Goal: Use online tool/utility: Utilize a website feature to perform a specific function

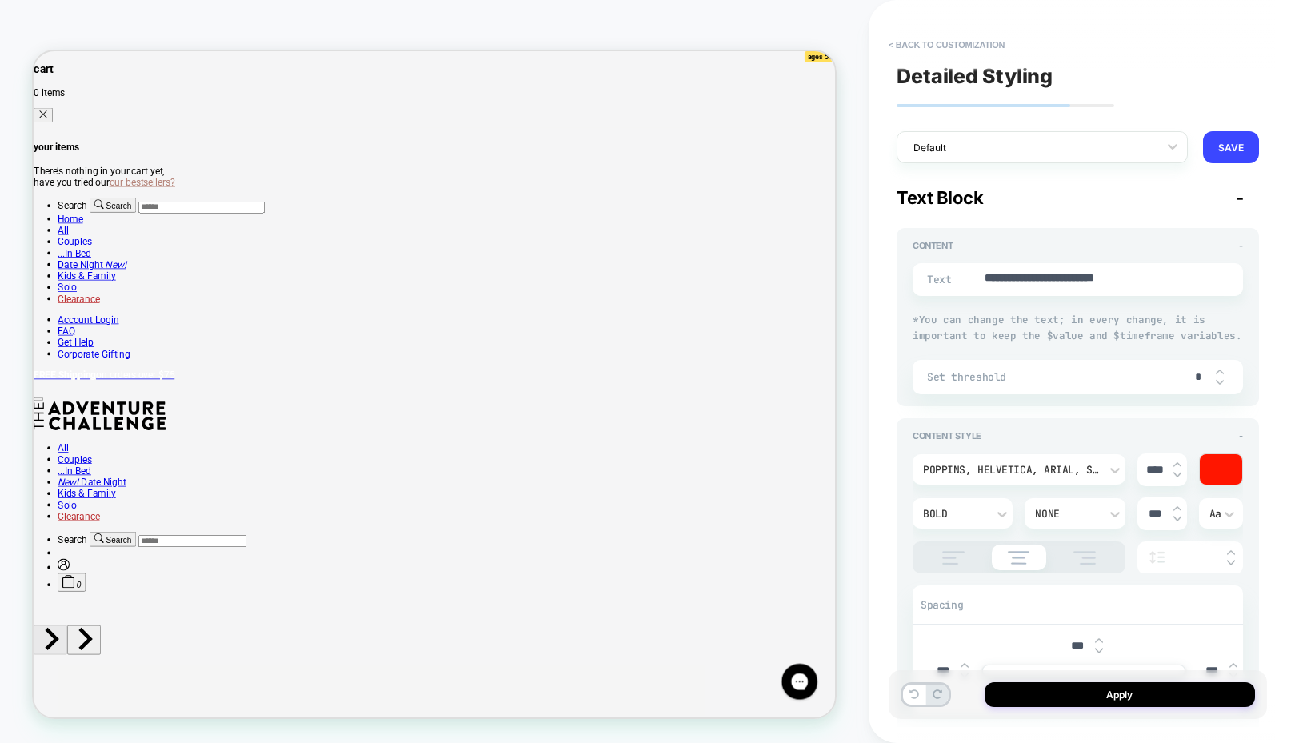
click at [884, 241] on div "**********" at bounding box center [1085, 371] width 434 height 743
click at [868, 275] on div "**********" at bounding box center [1085, 371] width 434 height 743
click at [1091, 690] on button "Apply" at bounding box center [1119, 694] width 270 height 25
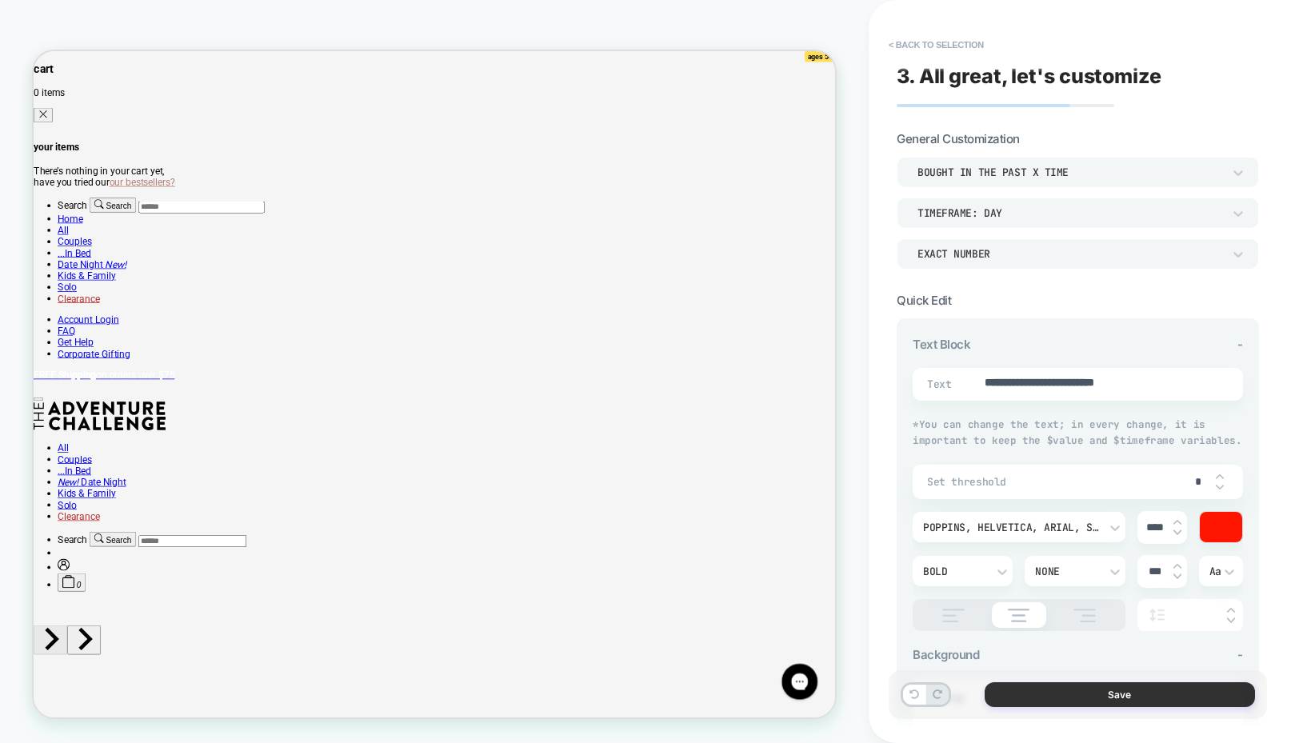
click at [1084, 689] on button "Save" at bounding box center [1119, 694] width 270 height 25
type textarea "*"
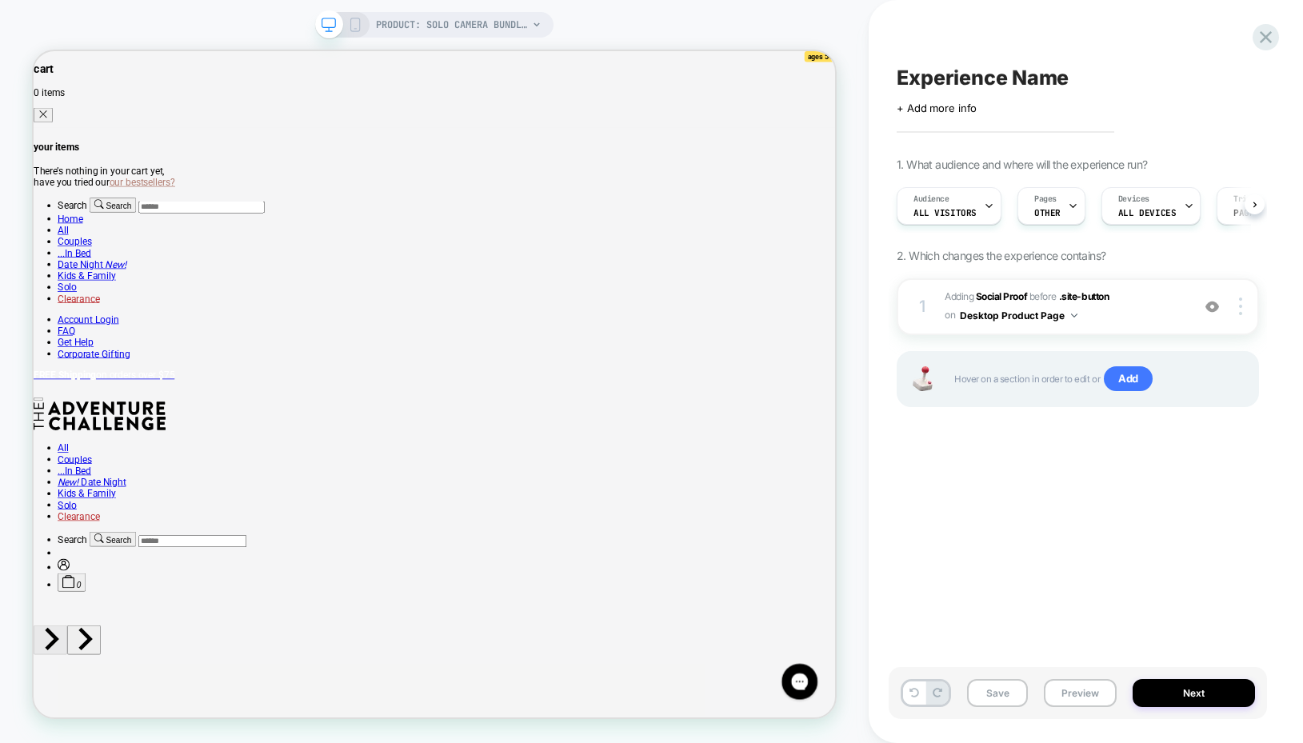
scroll to position [0, 1]
click at [1240, 299] on img at bounding box center [1240, 306] width 3 height 18
click at [1185, 195] on div "Devices ALL DEVICES" at bounding box center [1149, 206] width 99 height 38
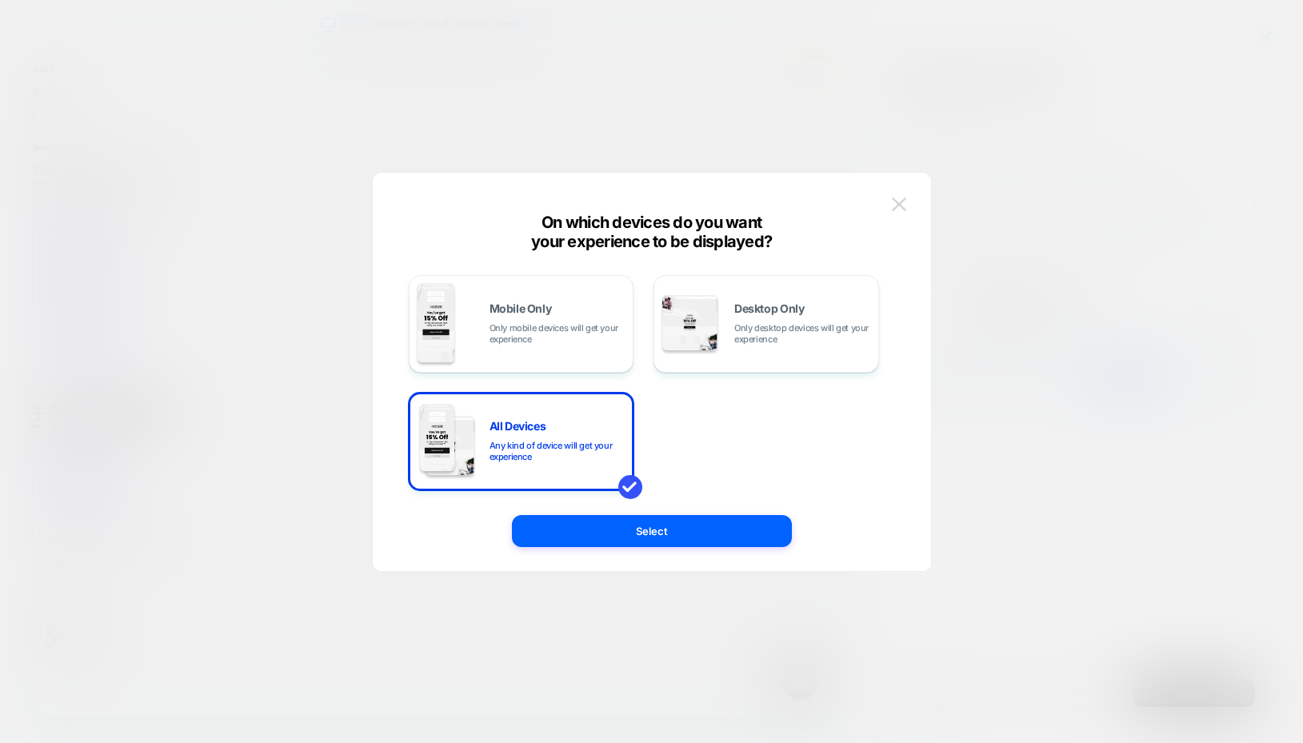
click at [900, 205] on img at bounding box center [899, 205] width 14 height 14
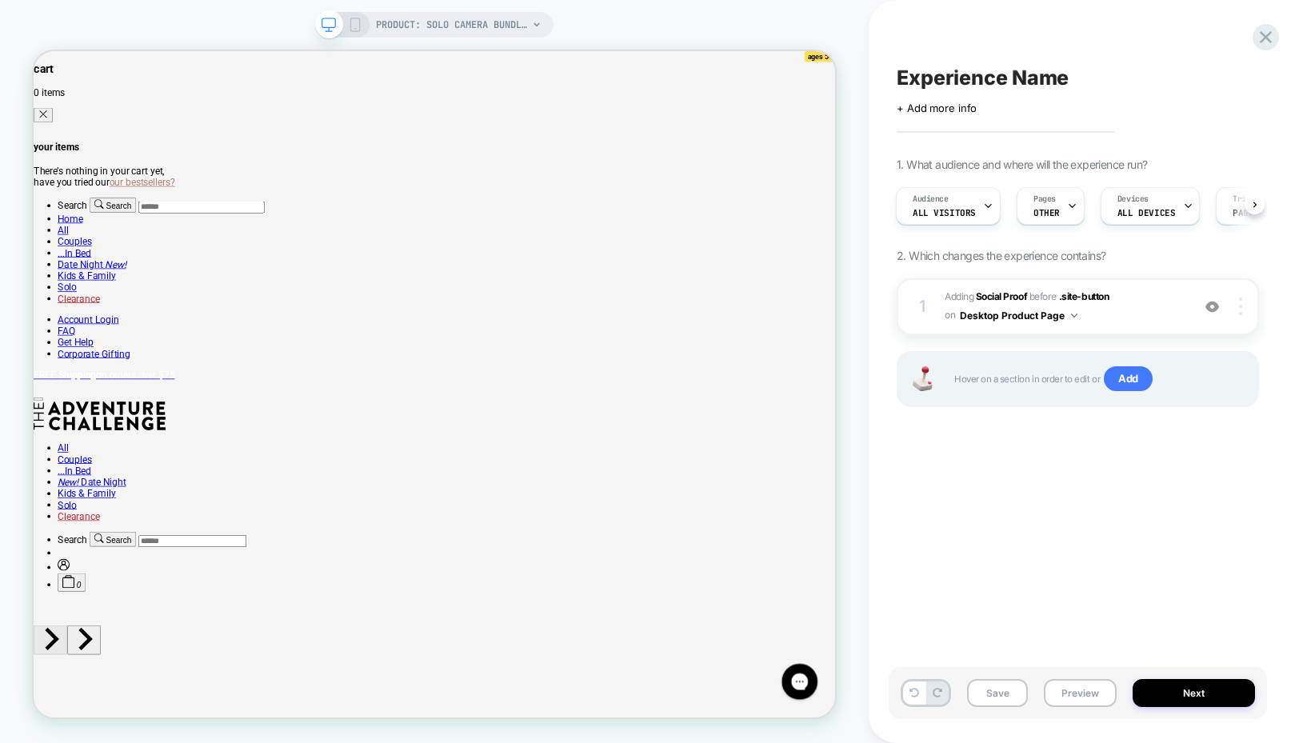
click at [1239, 306] on img at bounding box center [1240, 306] width 3 height 18
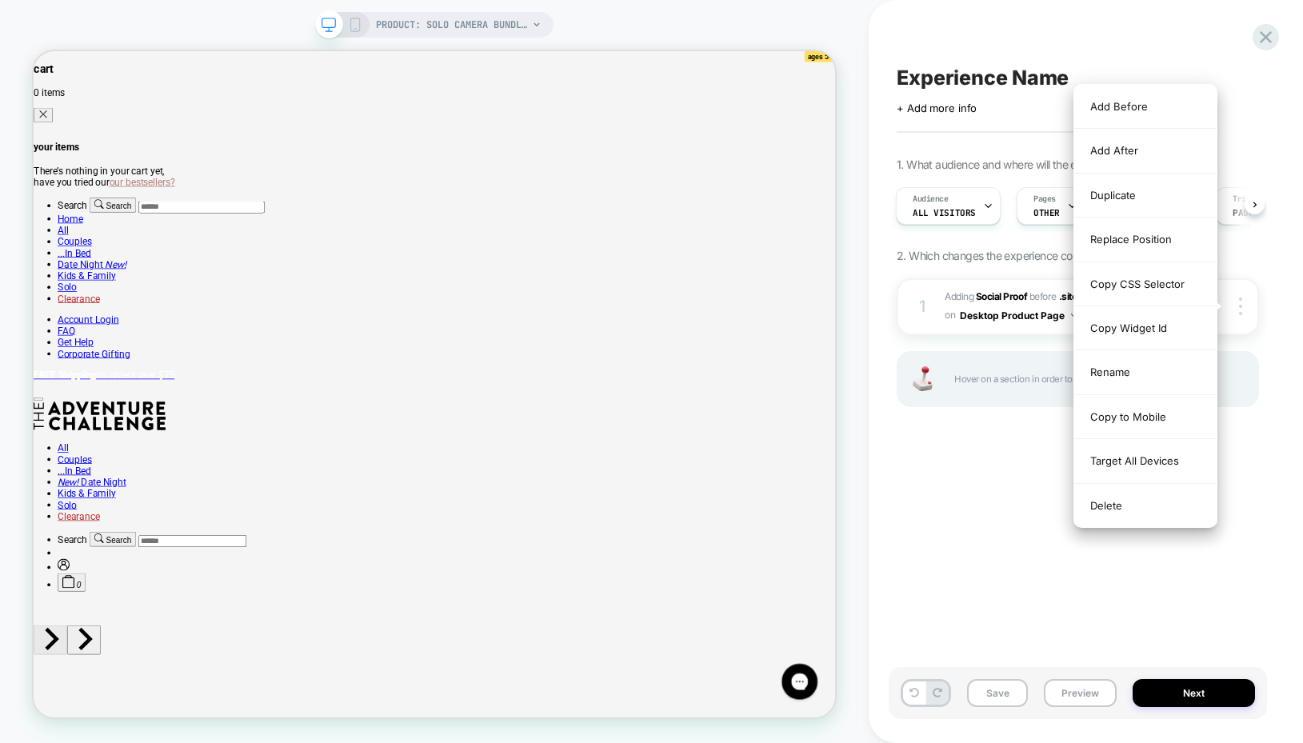
click at [956, 504] on div "Experience Name Click to edit experience details + Add more info 1. What audien…" at bounding box center [1077, 371] width 378 height 711
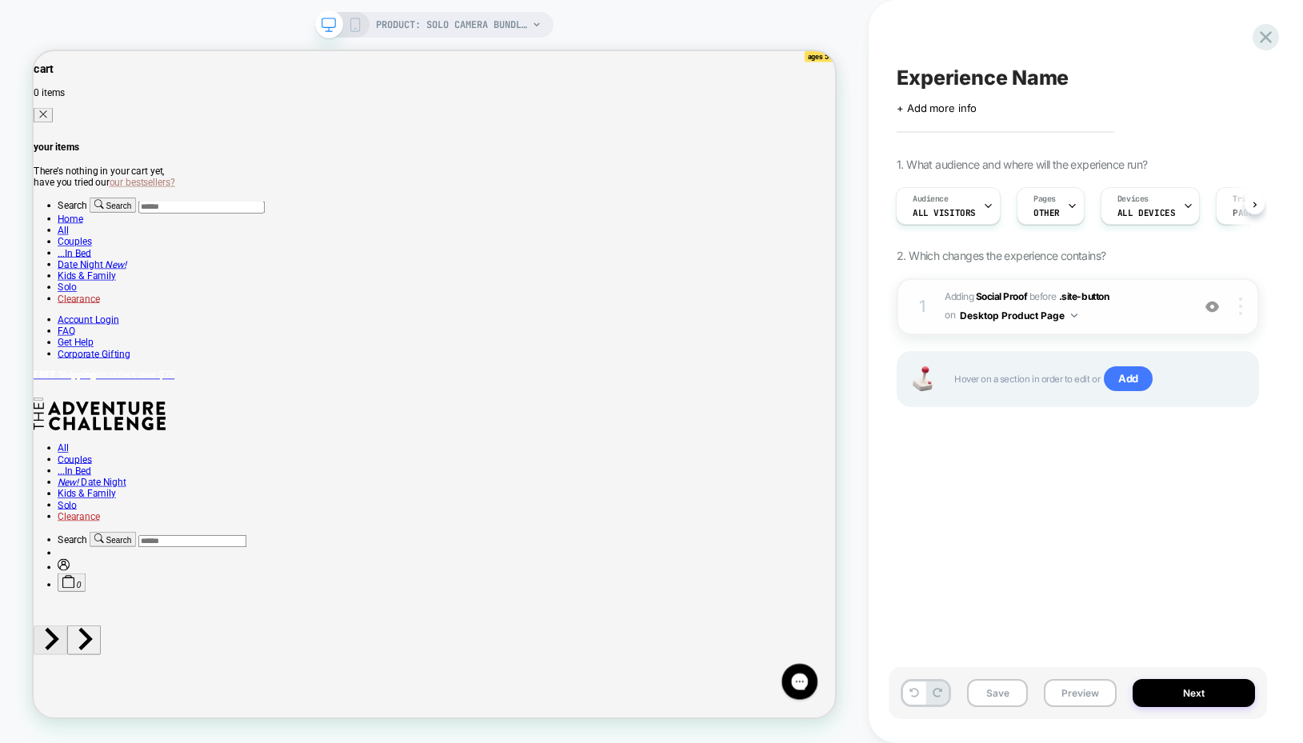
click at [1237, 297] on div at bounding box center [1242, 306] width 30 height 18
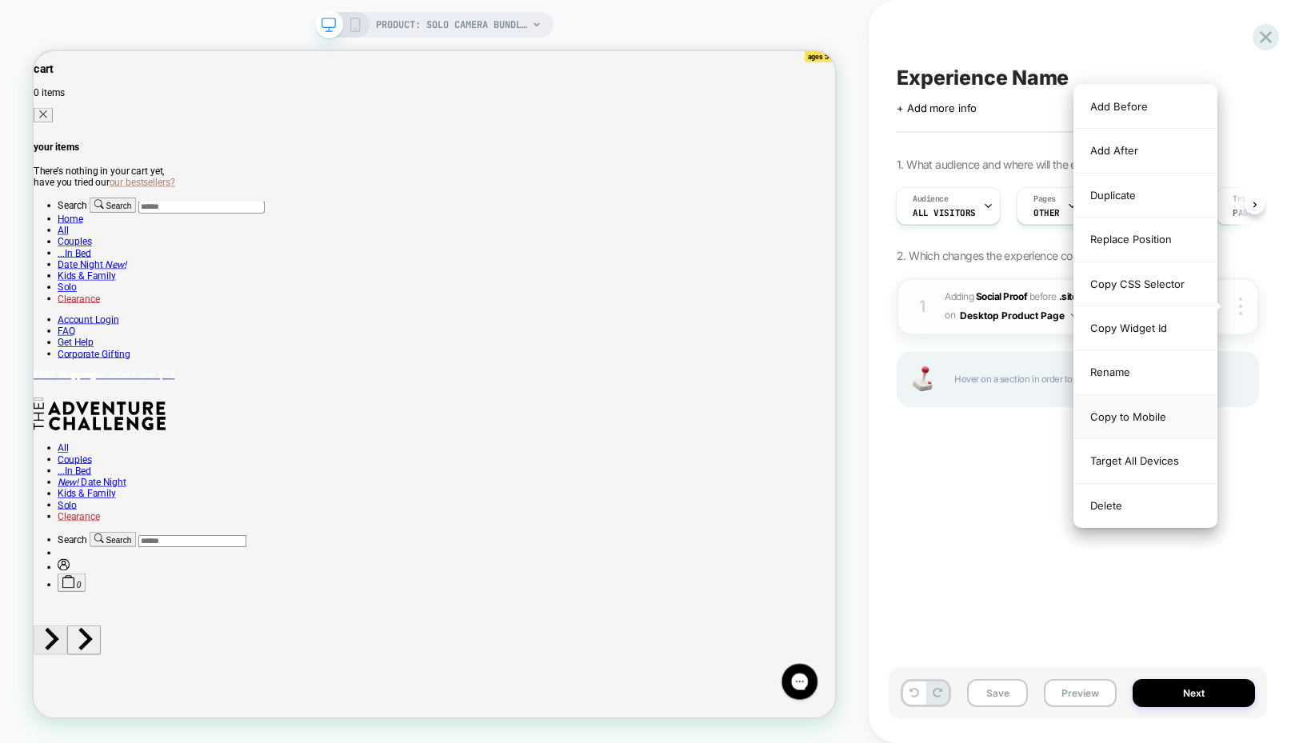
click at [1130, 417] on div "Copy to Mobile" at bounding box center [1145, 417] width 142 height 44
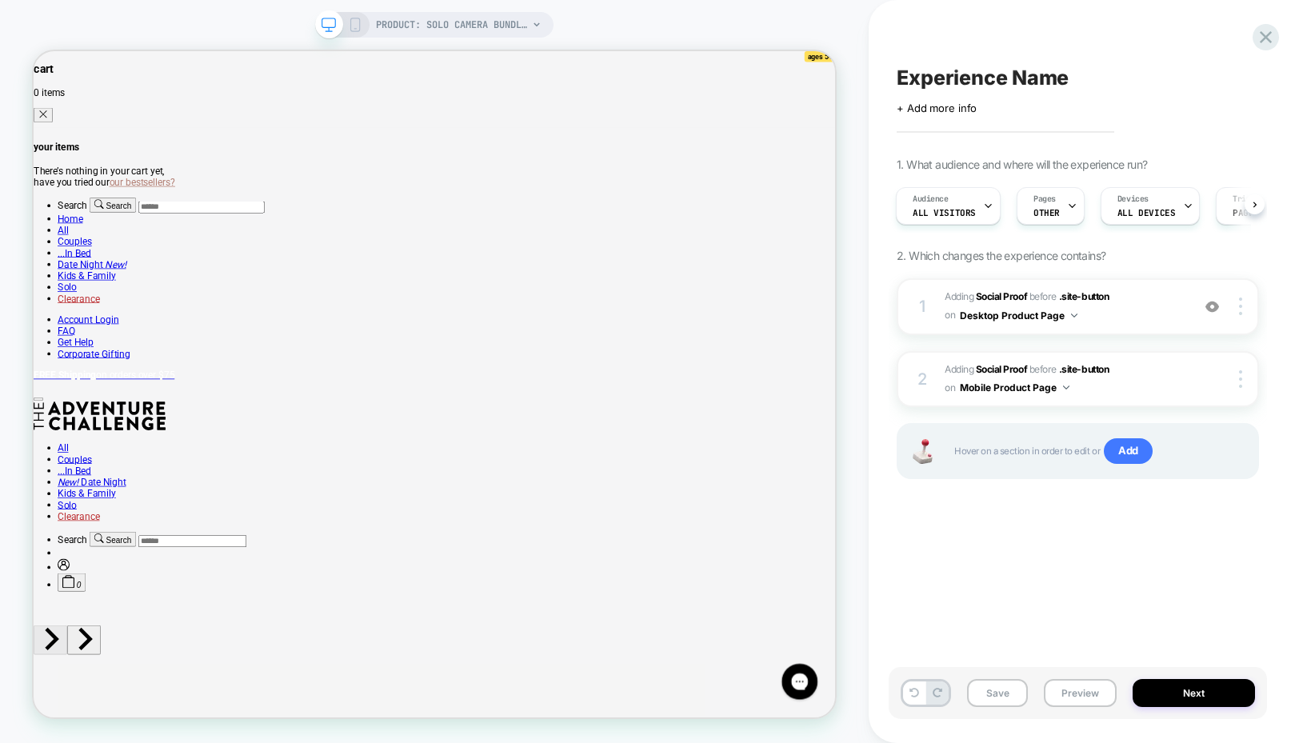
click at [977, 76] on span "Experience Name" at bounding box center [982, 78] width 172 height 24
click at [977, 76] on div at bounding box center [1077, 78] width 362 height 24
click at [919, 70] on textarea at bounding box center [907, 78] width 22 height 24
type textarea "**********"
click at [916, 561] on div "**********" at bounding box center [1077, 371] width 378 height 711
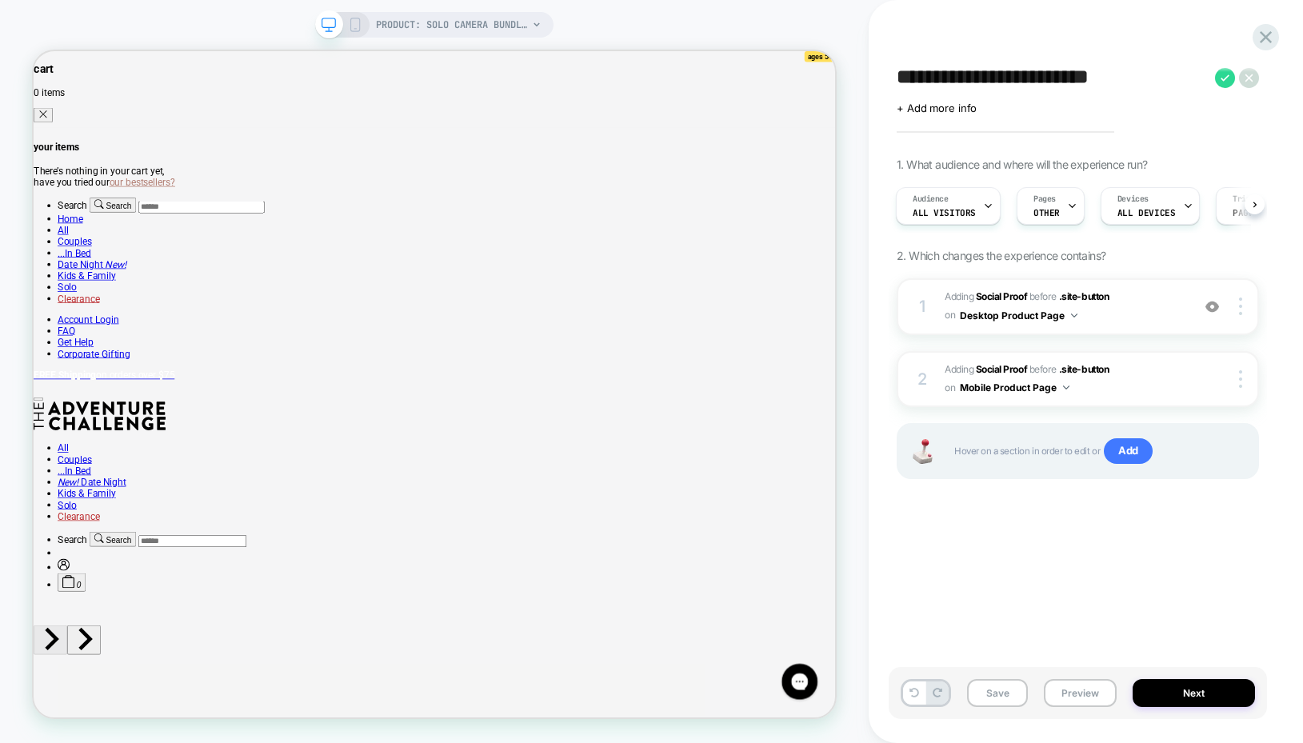
click at [1155, 119] on div "**********" at bounding box center [1077, 371] width 378 height 711
click at [1223, 78] on icon at bounding box center [1225, 78] width 20 height 20
click at [1151, 79] on span "M + D Solo Camera Bundle" at bounding box center [1024, 78] width 256 height 24
type textarea "**********"
click at [1085, 602] on div "**********" at bounding box center [1077, 371] width 378 height 711
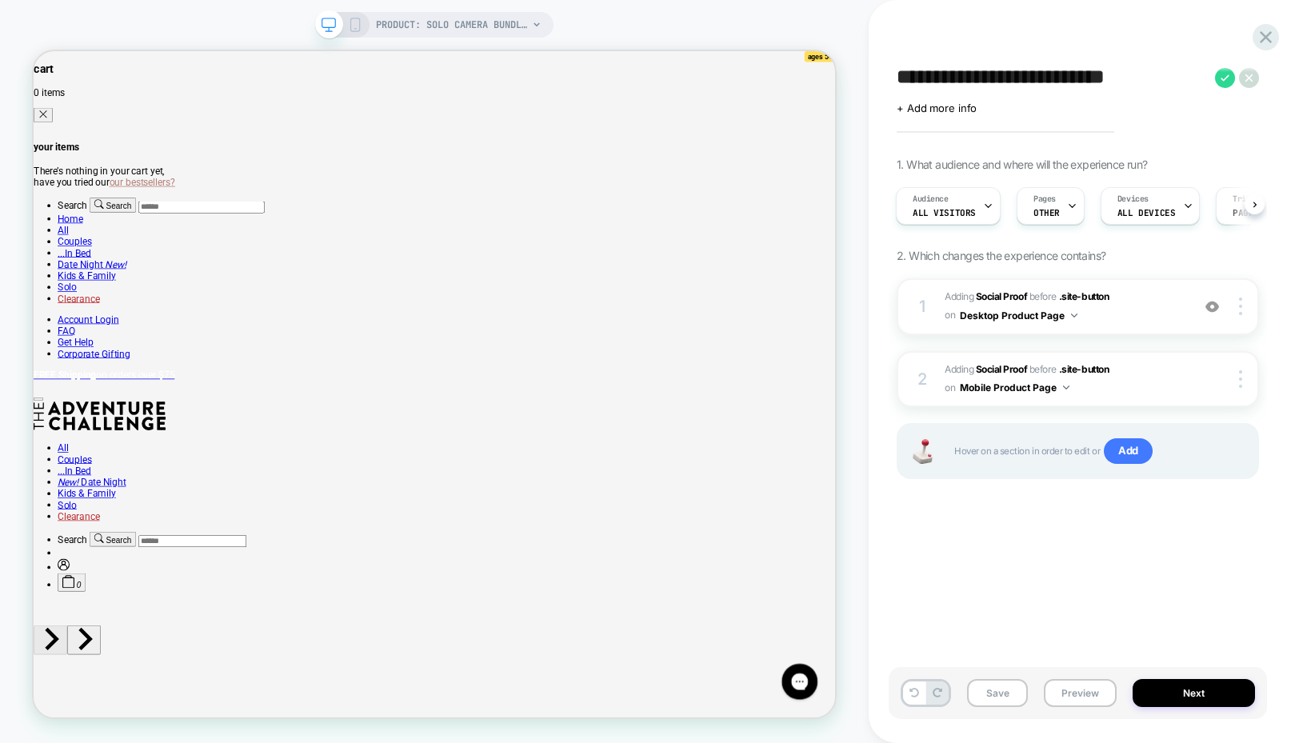
click at [1063, 557] on div "**********" at bounding box center [1077, 371] width 378 height 711
click at [1227, 78] on icon at bounding box center [1225, 78] width 20 height 20
click at [988, 196] on div at bounding box center [988, 206] width 10 height 36
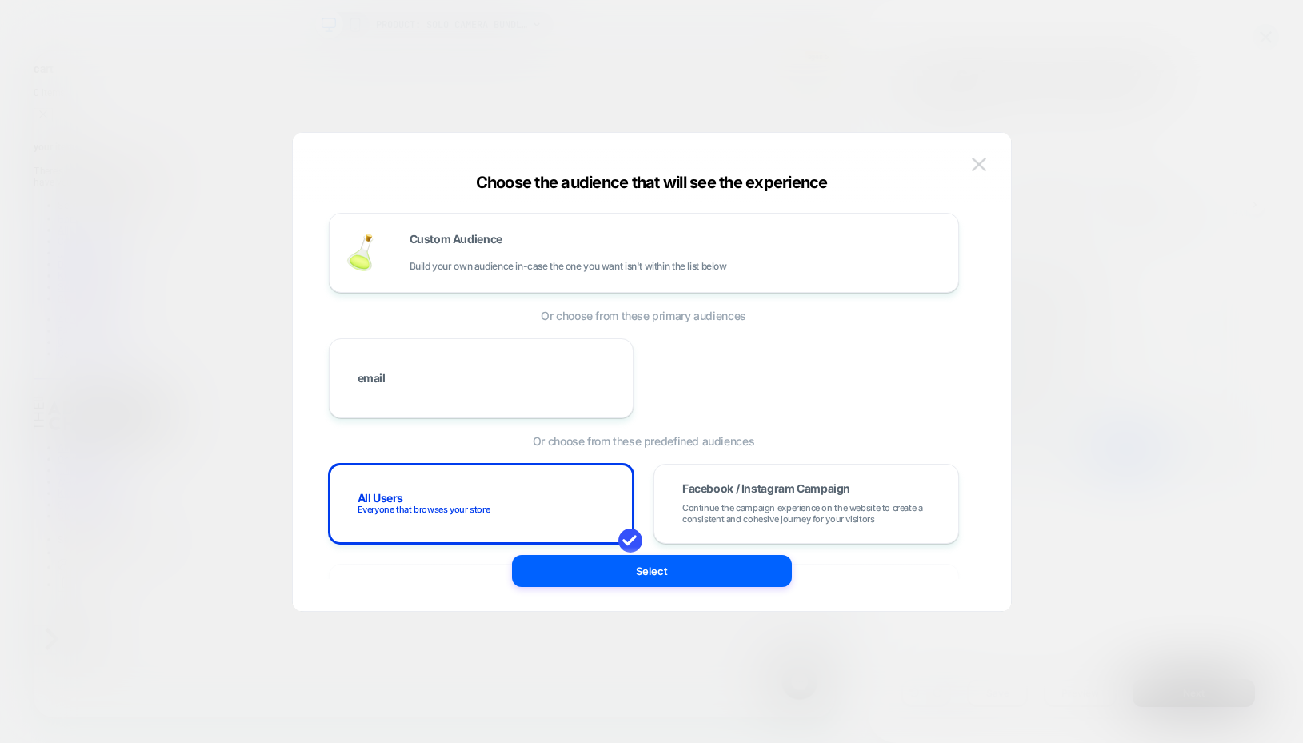
click at [972, 158] on img at bounding box center [979, 165] width 14 height 14
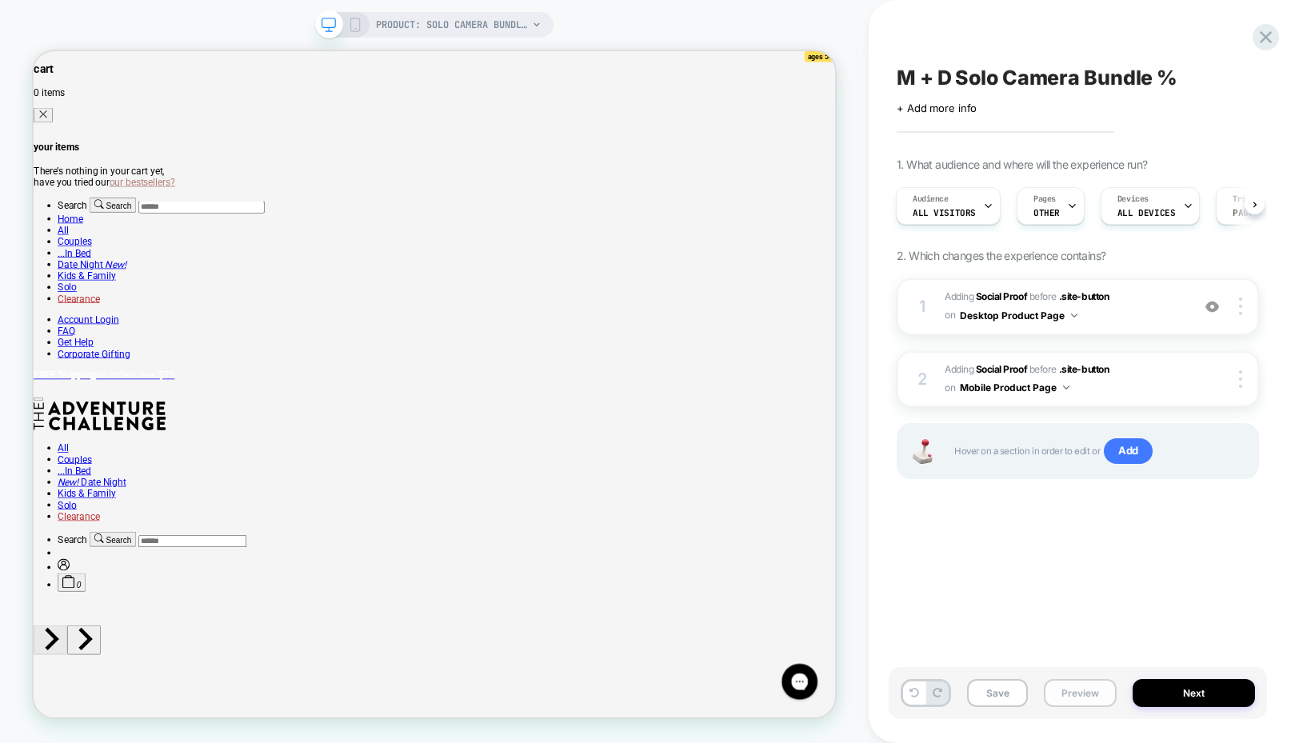
click at [1059, 688] on button "Preview" at bounding box center [1079, 693] width 73 height 28
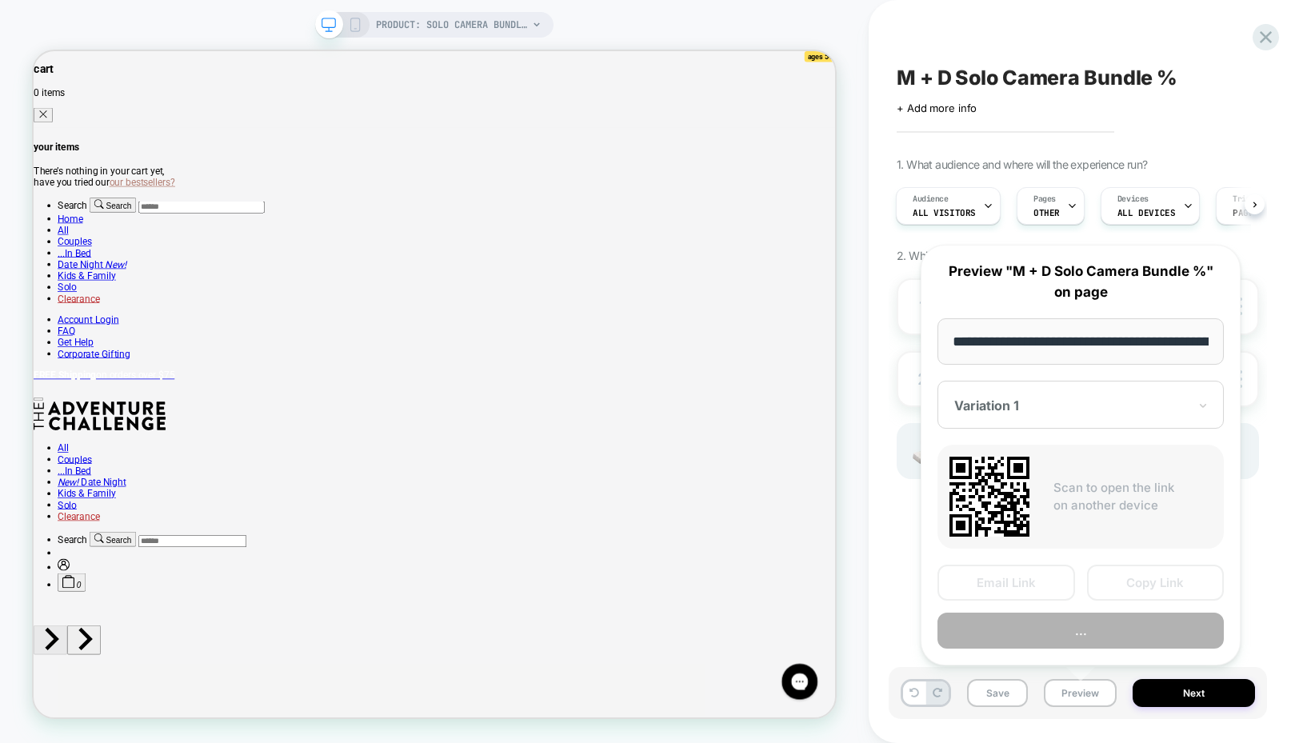
scroll to position [0, 297]
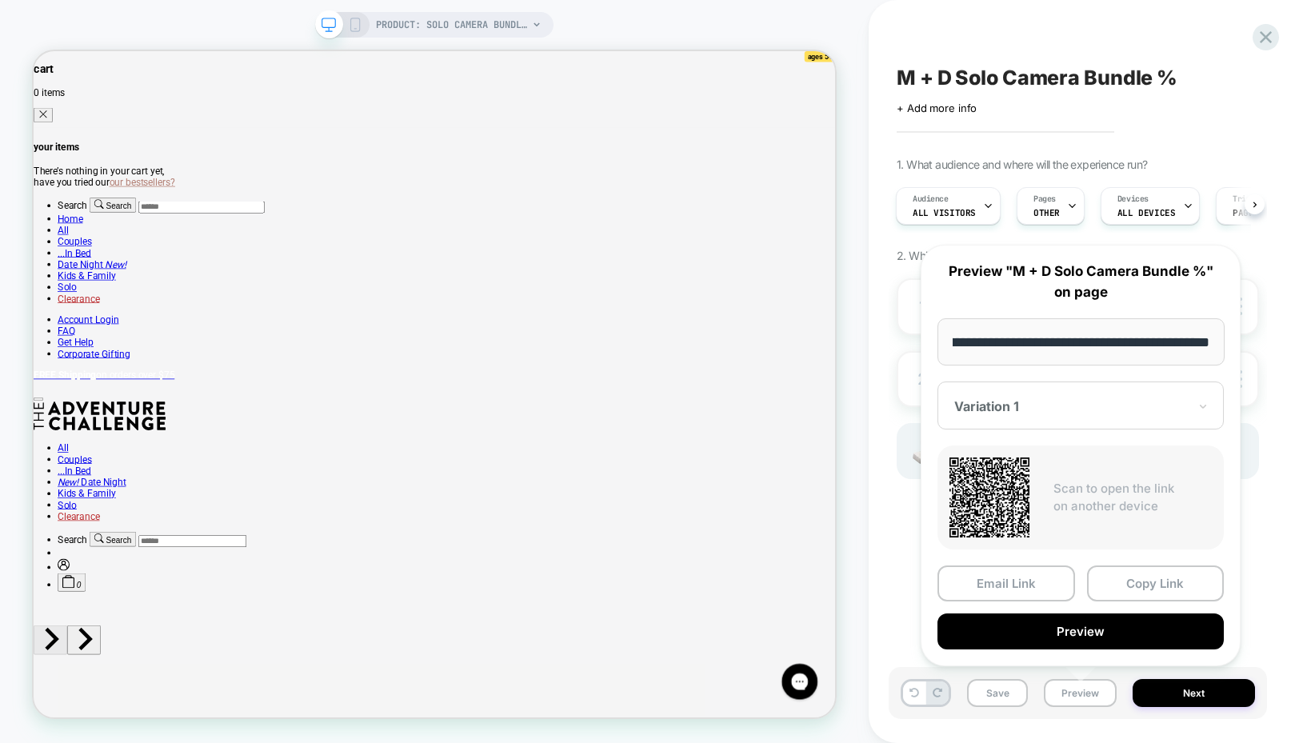
click at [1026, 406] on div at bounding box center [1070, 406] width 233 height 16
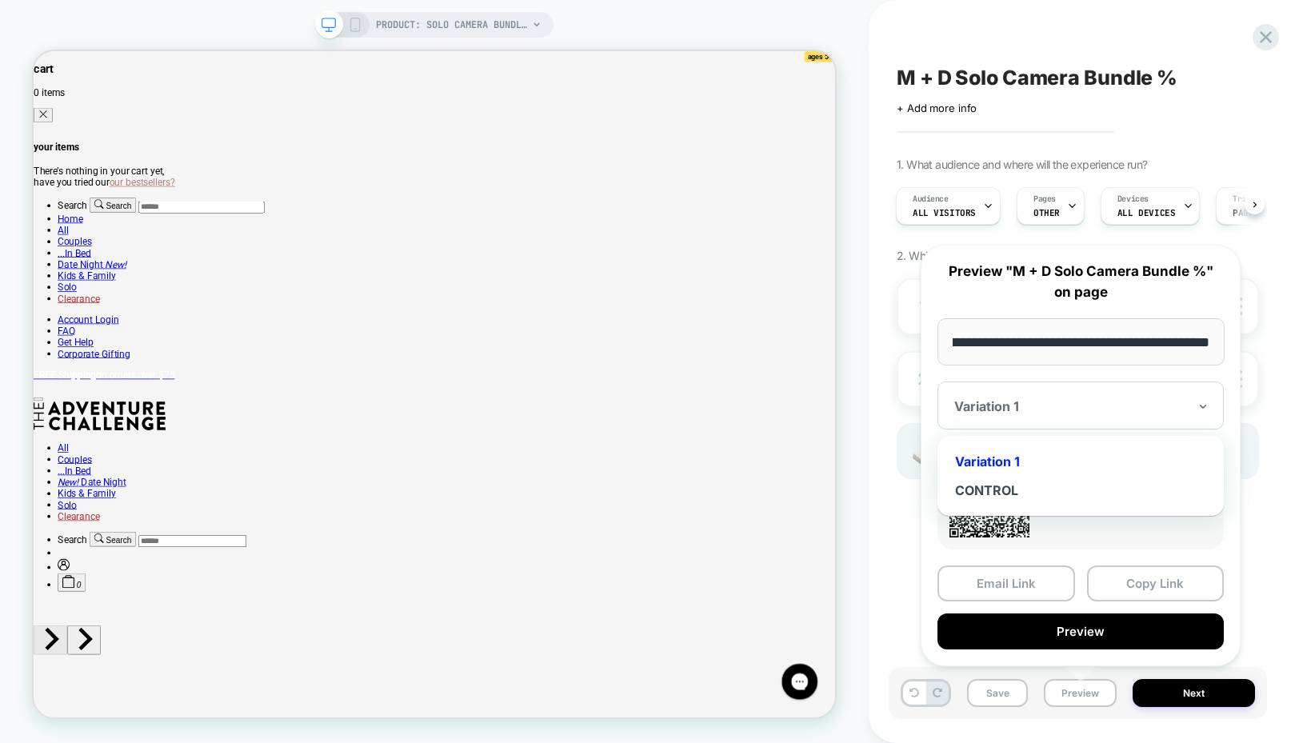
scroll to position [0, 0]
click at [1026, 406] on div at bounding box center [1070, 406] width 233 height 16
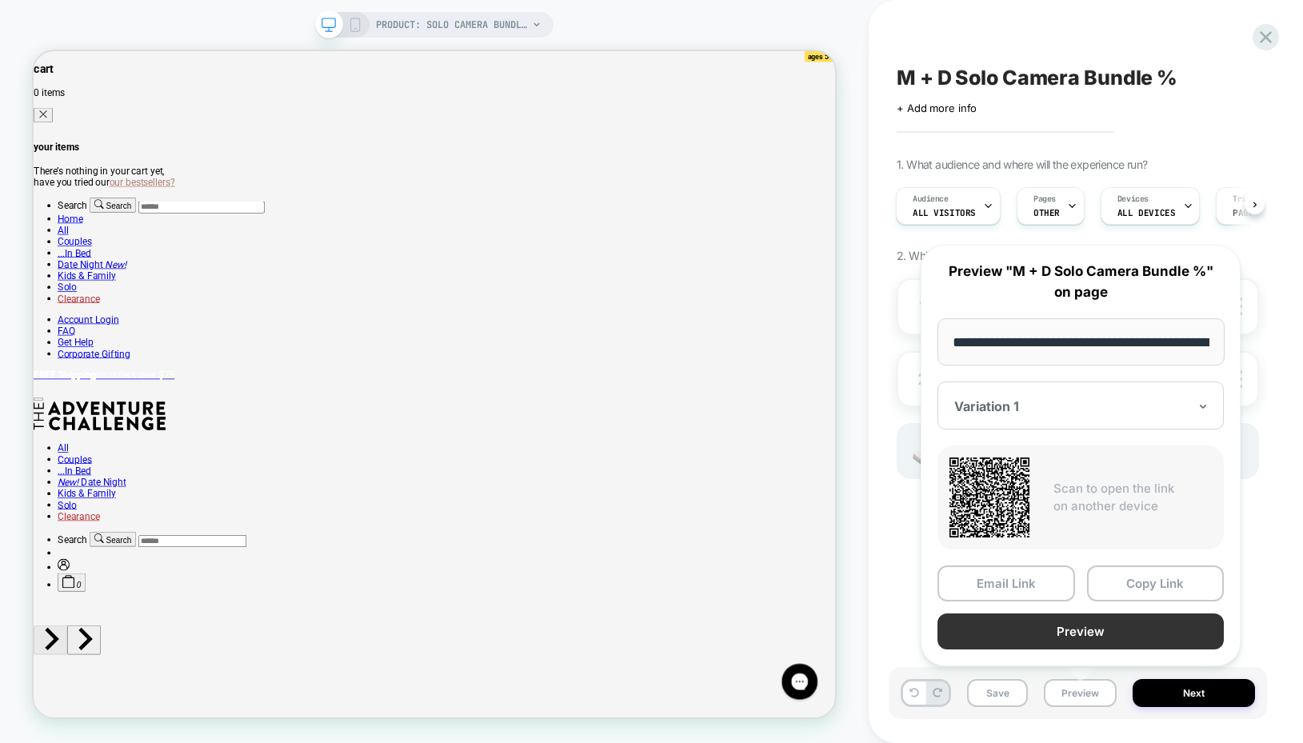
click at [1013, 627] on button "Preview" at bounding box center [1080, 631] width 286 height 36
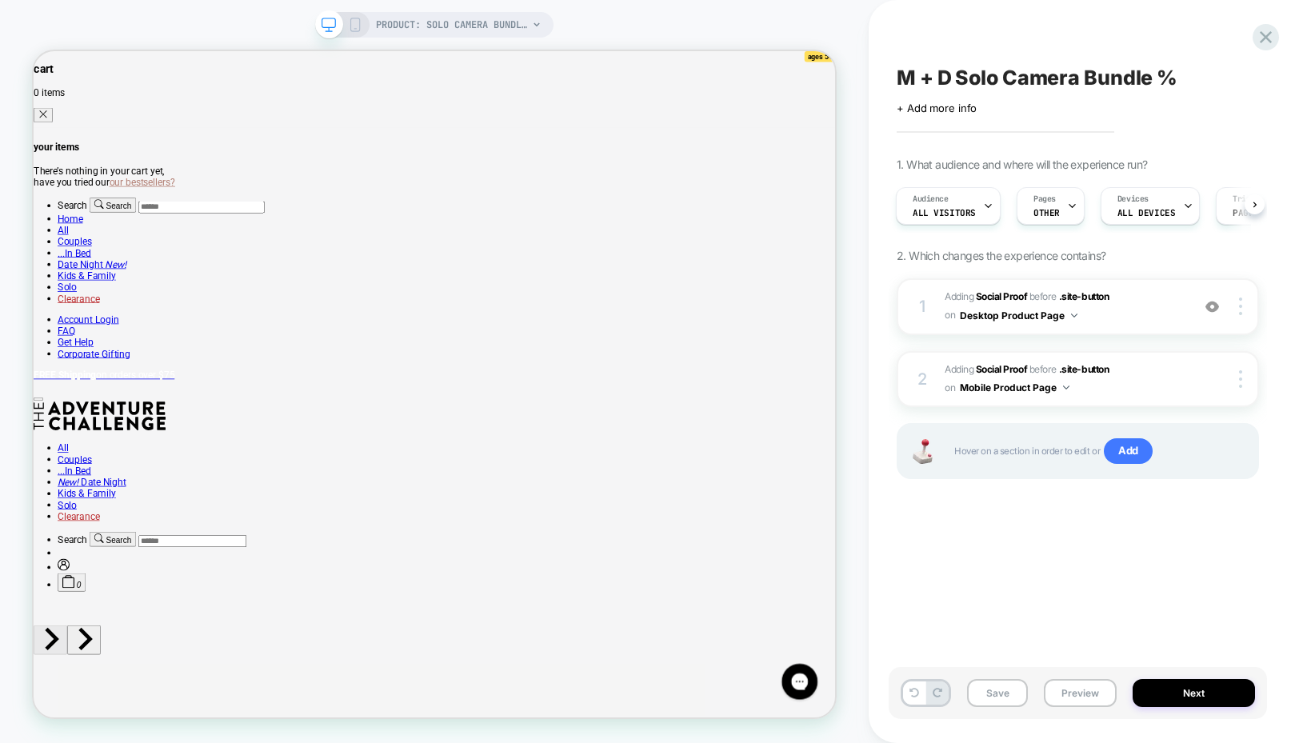
click at [350, 30] on icon at bounding box center [355, 25] width 14 height 14
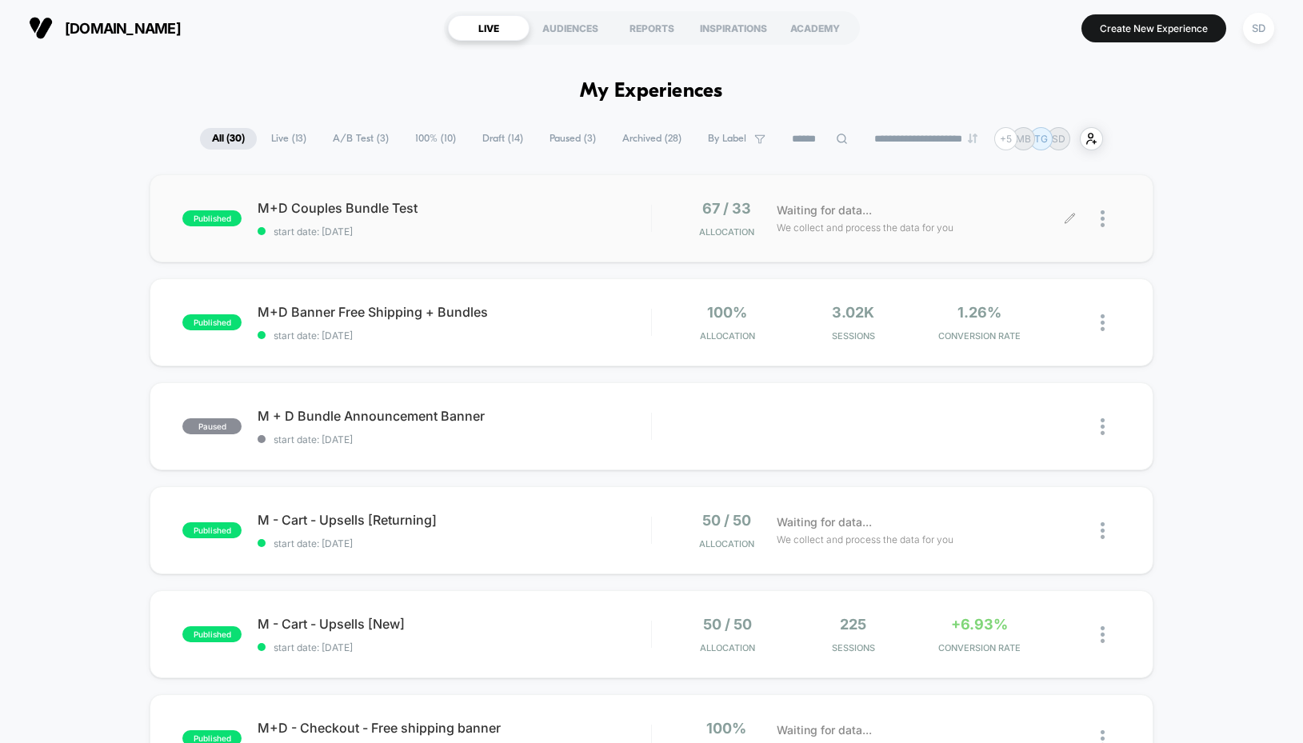
click at [1098, 225] on div at bounding box center [1095, 219] width 50 height 38
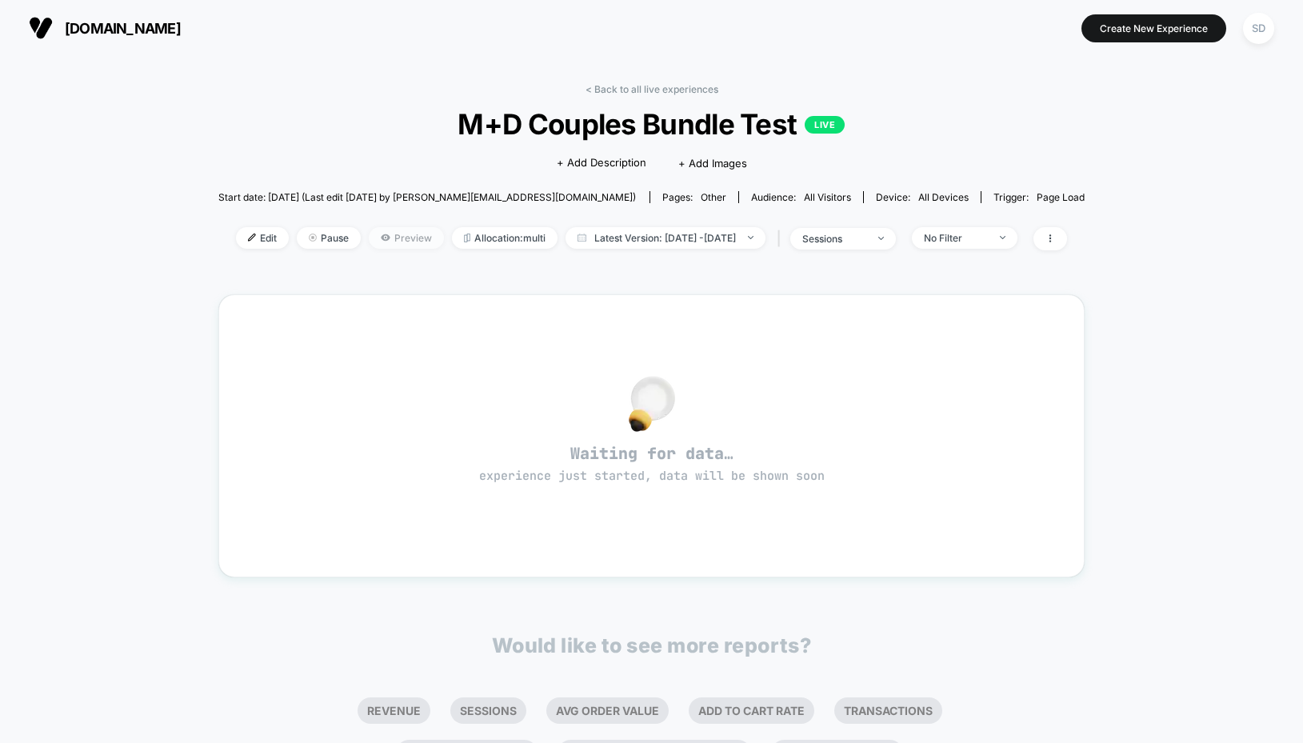
click at [385, 232] on span "Preview" at bounding box center [406, 238] width 75 height 22
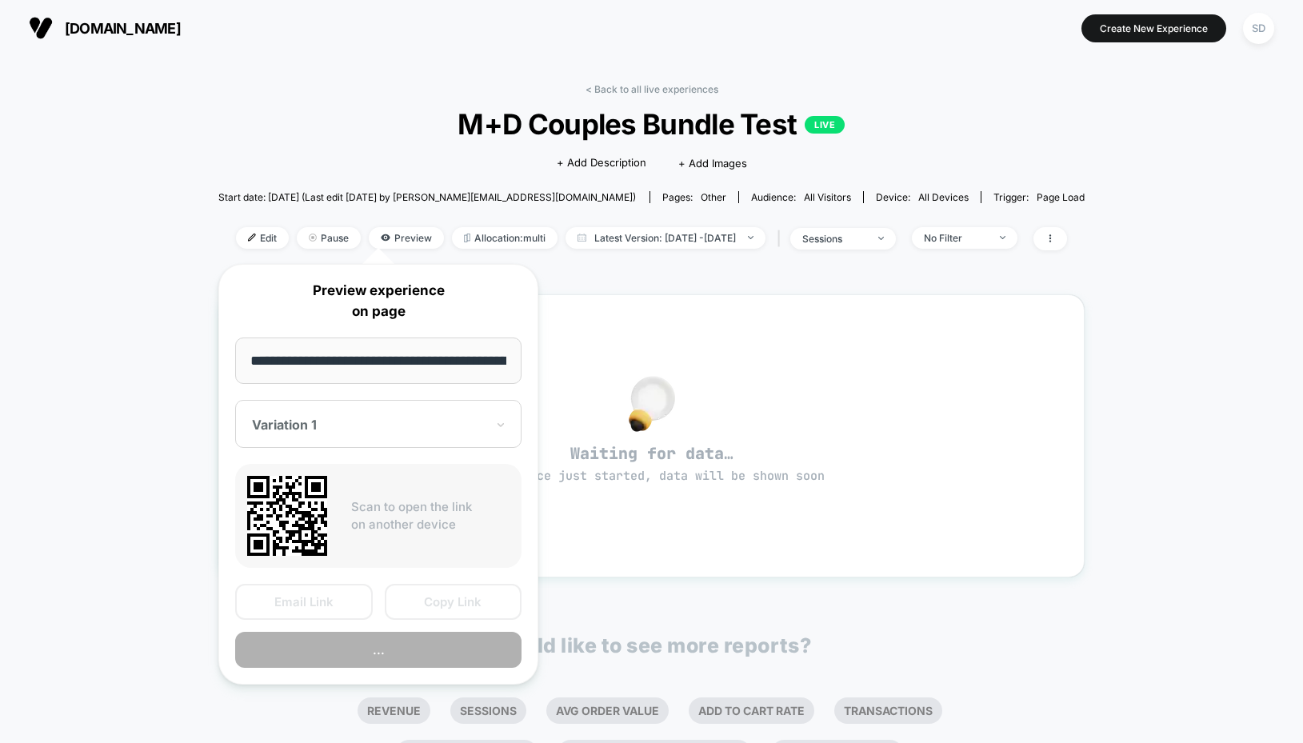
scroll to position [0, 187]
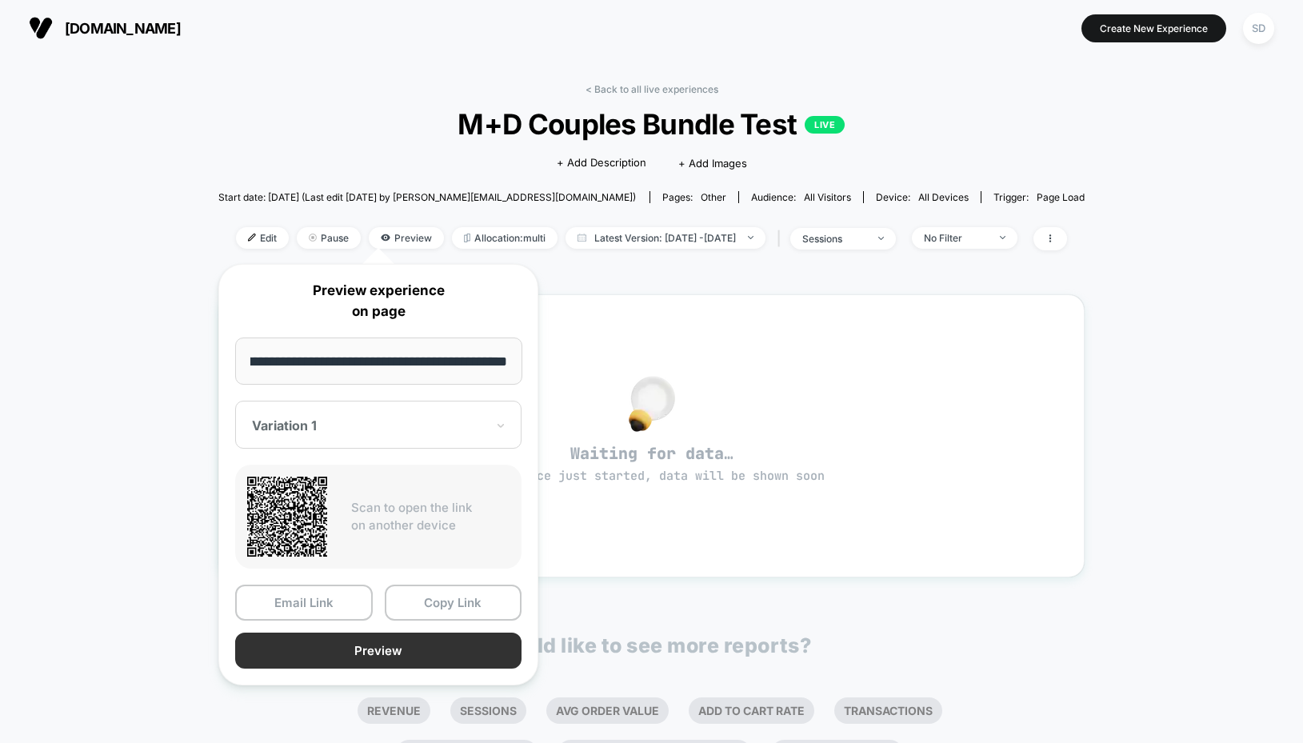
click at [416, 643] on button "Preview" at bounding box center [378, 650] width 286 height 36
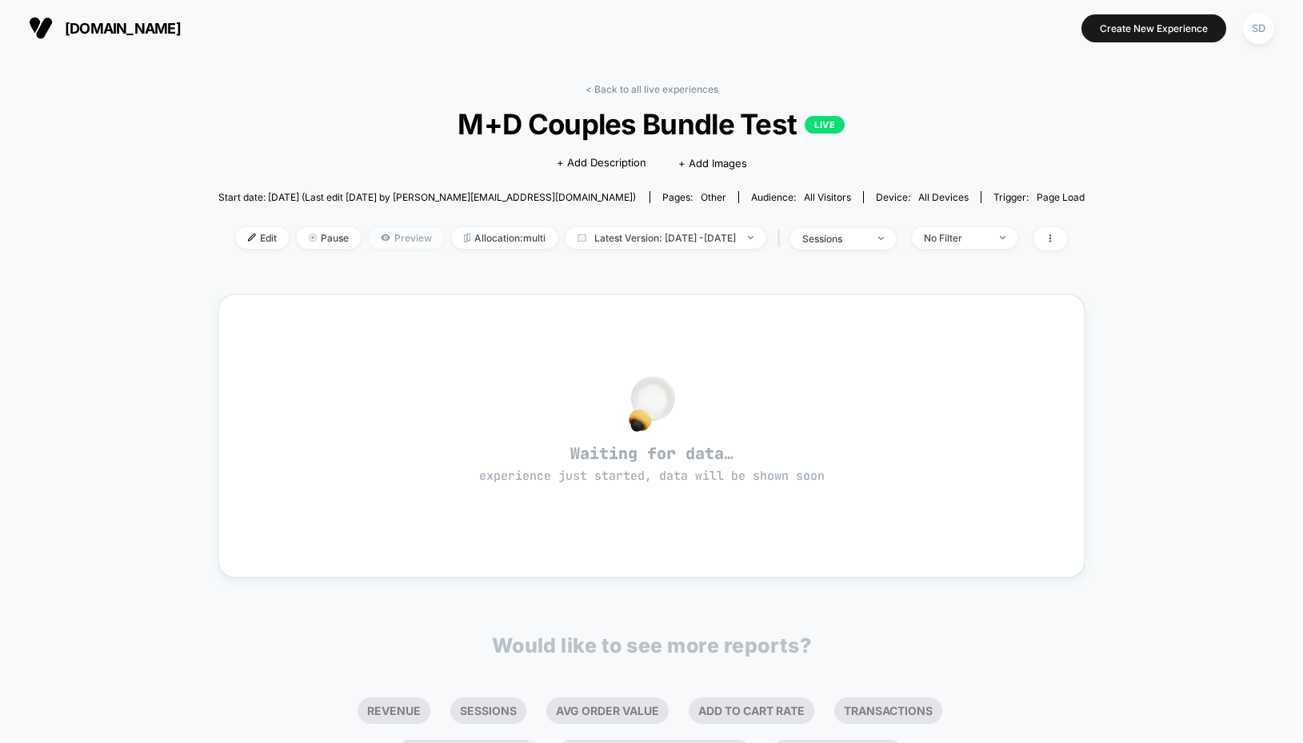
click at [379, 239] on span "Preview" at bounding box center [406, 238] width 75 height 22
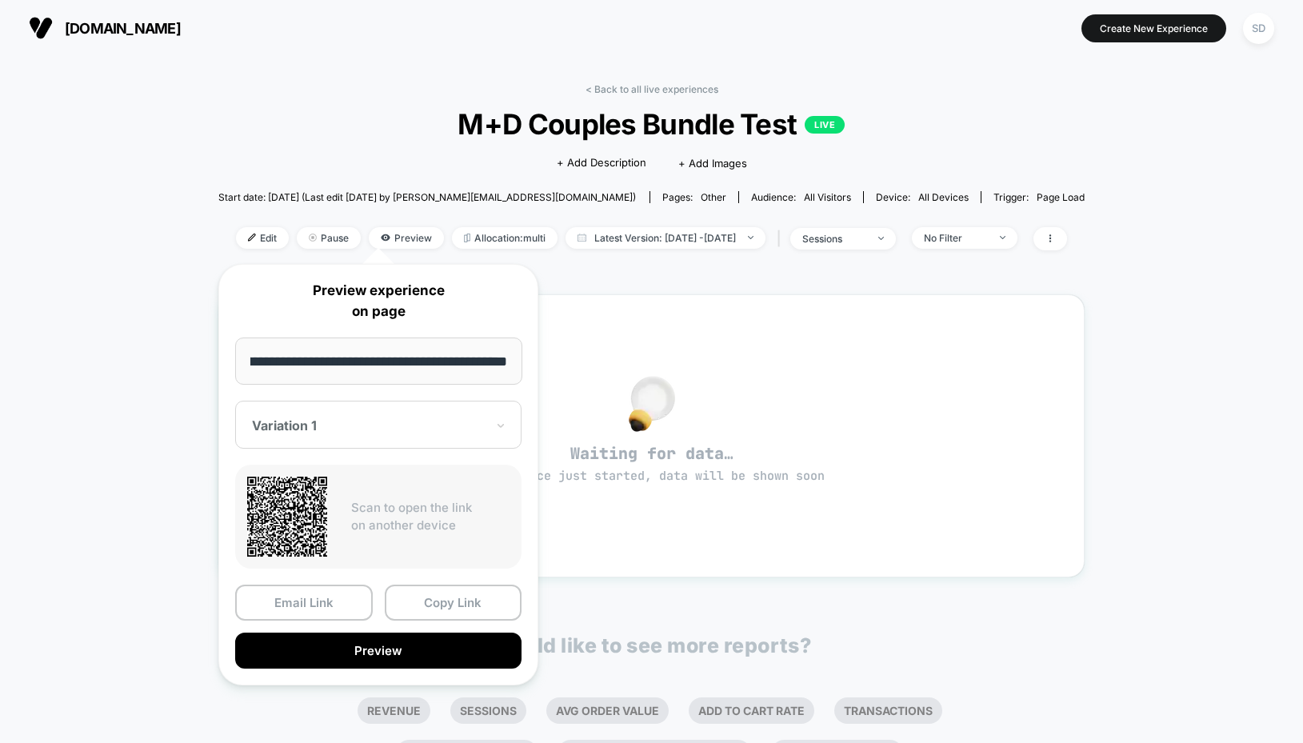
click at [402, 457] on div "**********" at bounding box center [378, 474] width 320 height 421
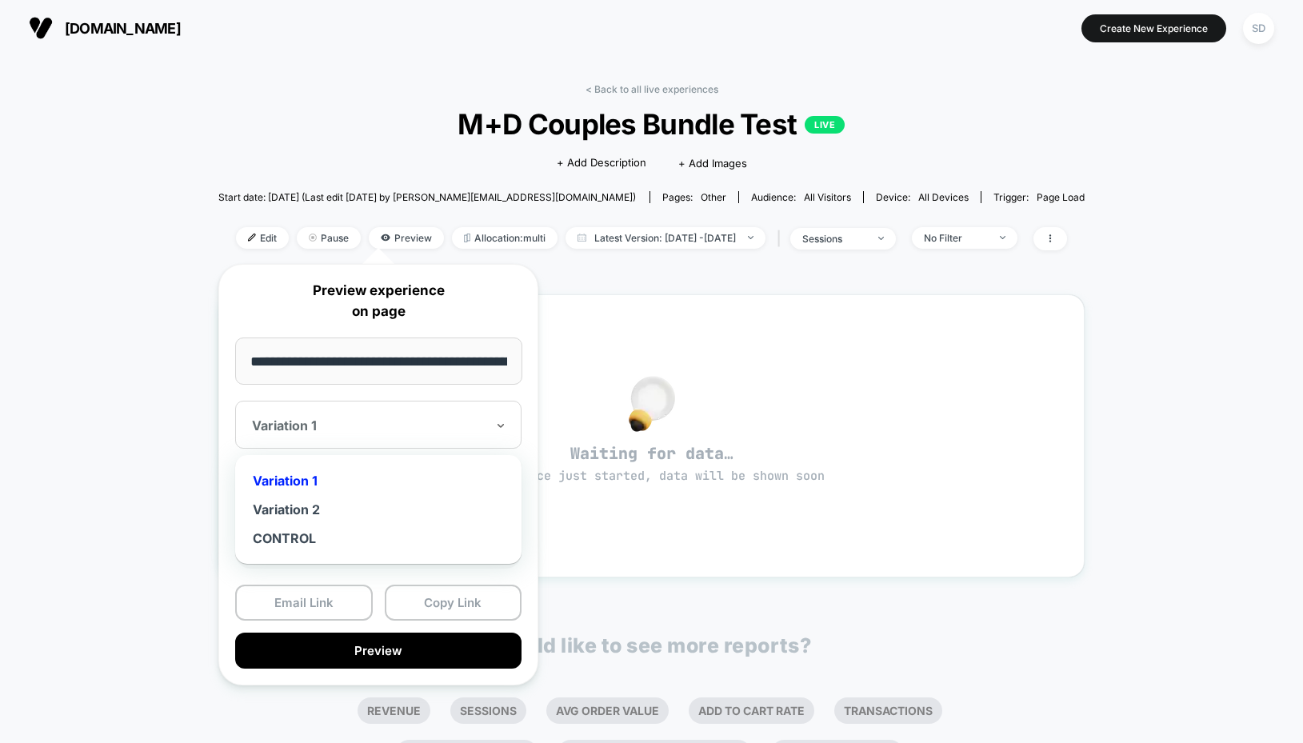
click at [390, 429] on div at bounding box center [368, 425] width 233 height 16
click at [358, 517] on div "Variation 2" at bounding box center [378, 509] width 270 height 29
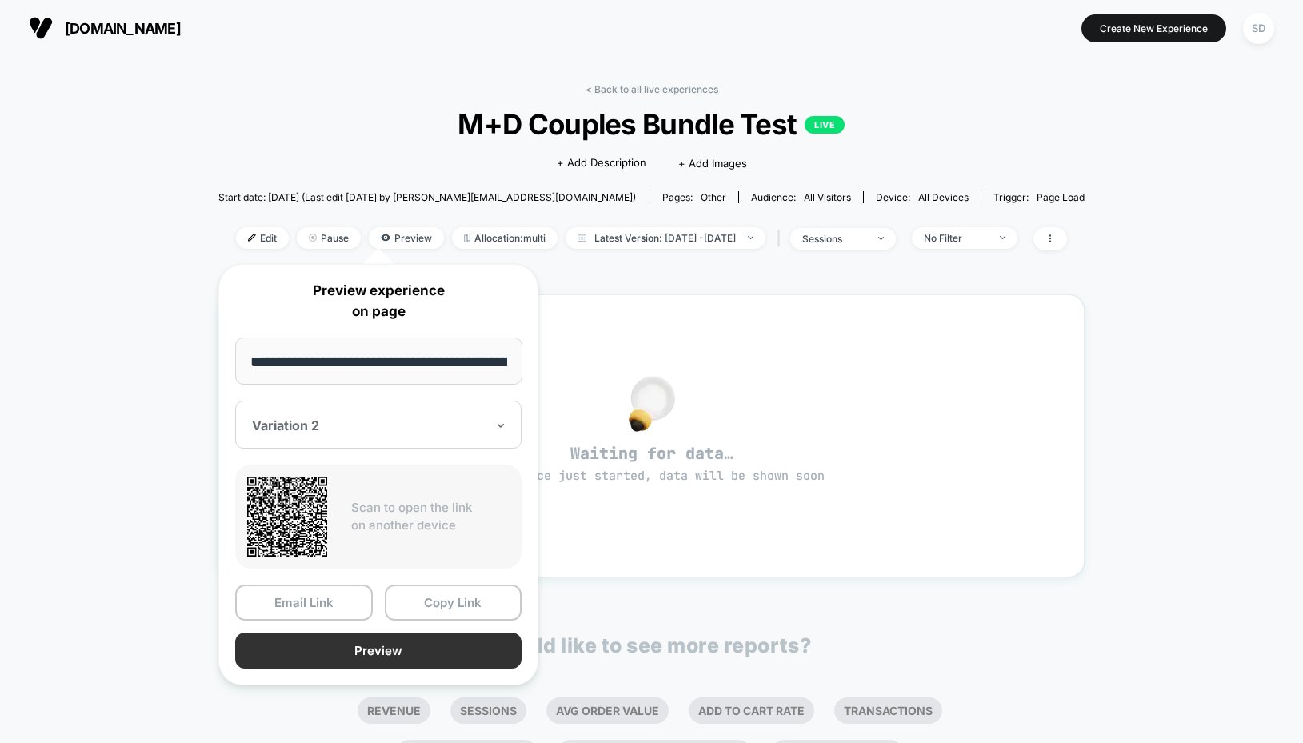
click at [386, 652] on button "Preview" at bounding box center [378, 650] width 286 height 36
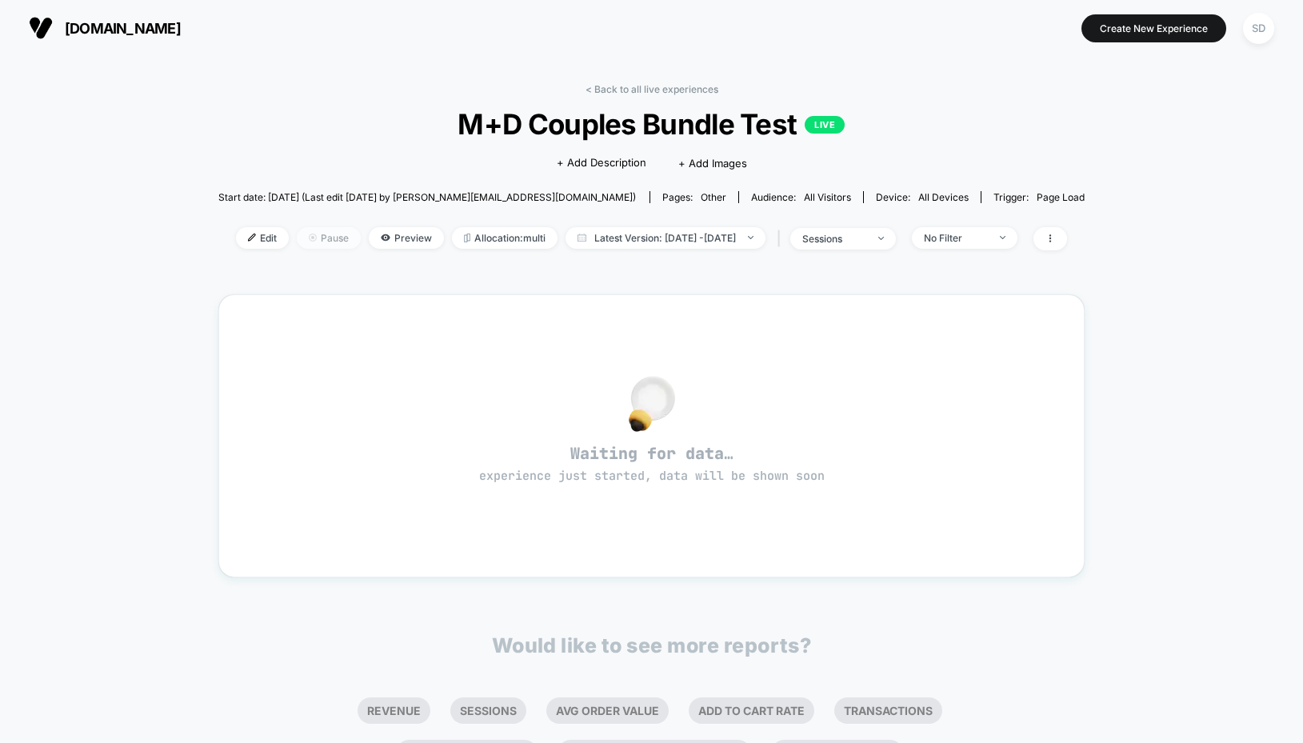
click at [302, 241] on span "Pause" at bounding box center [329, 238] width 64 height 22
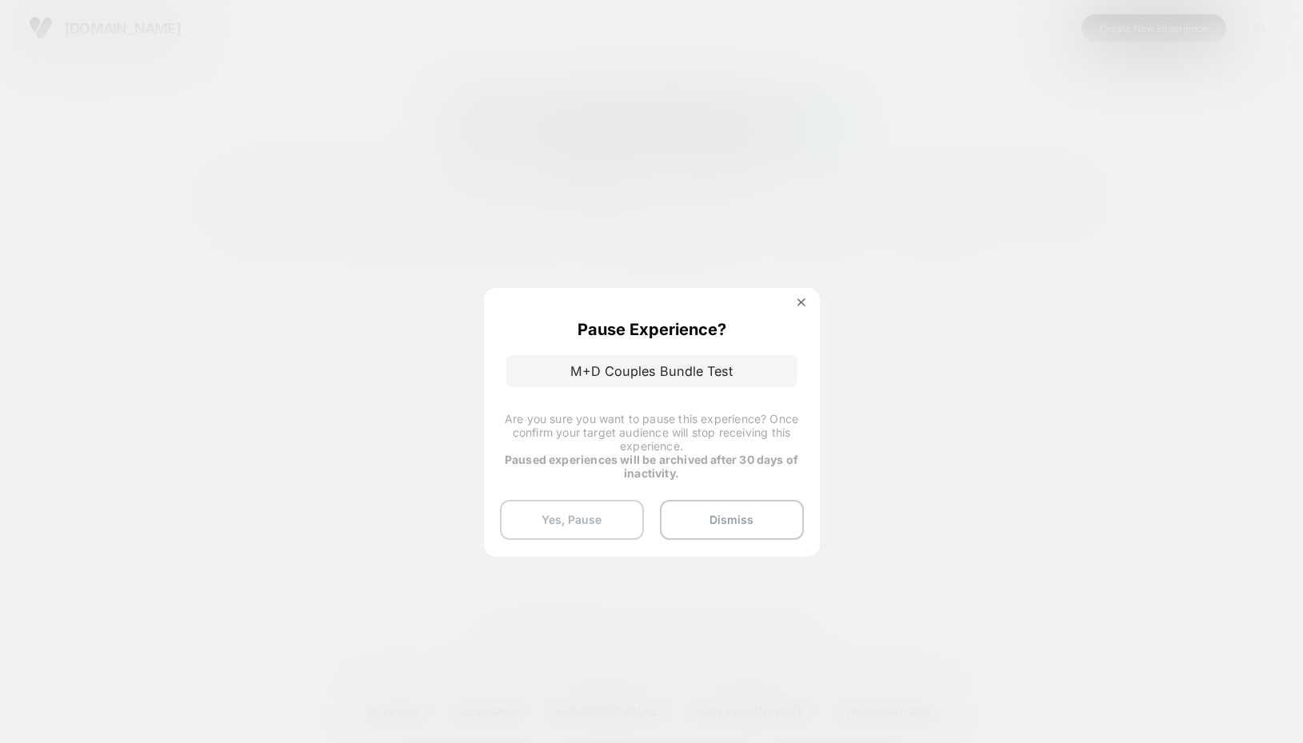
click at [574, 527] on button "Yes, Pause" at bounding box center [572, 520] width 144 height 40
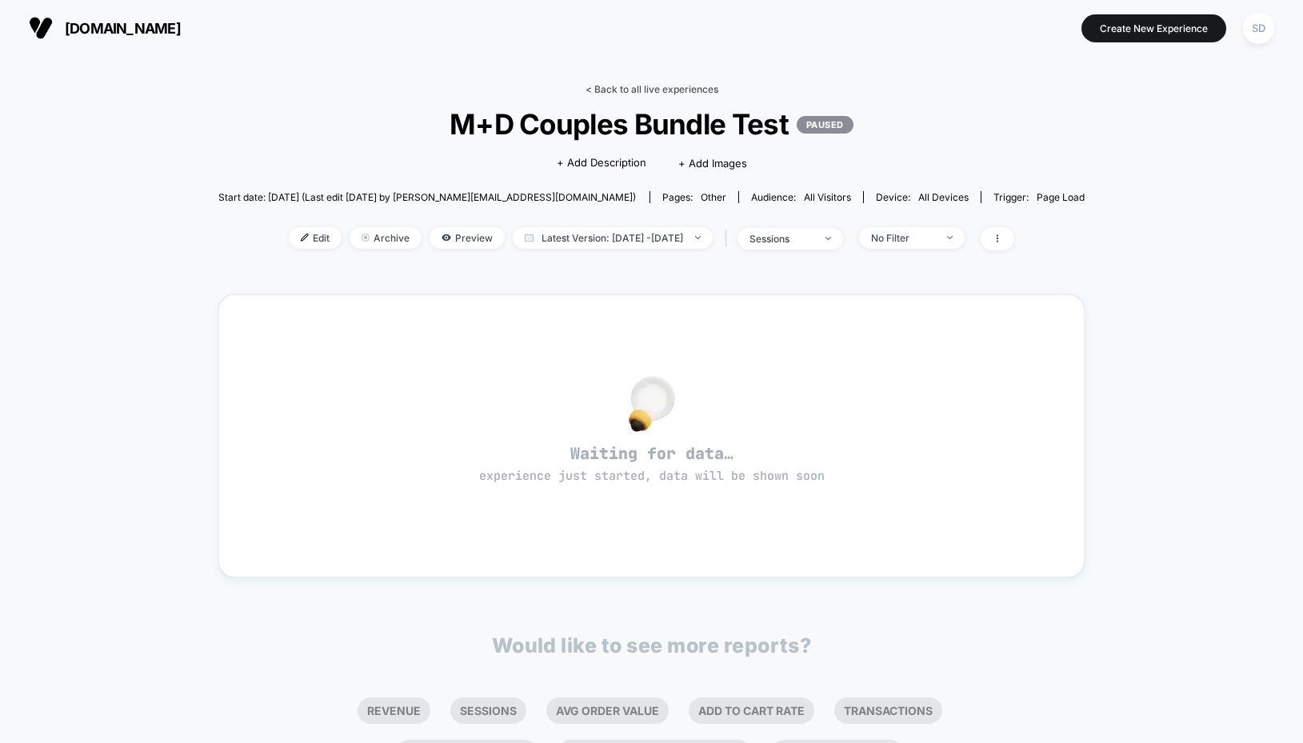
click at [644, 90] on link "< Back to all live experiences" at bounding box center [651, 89] width 133 height 12
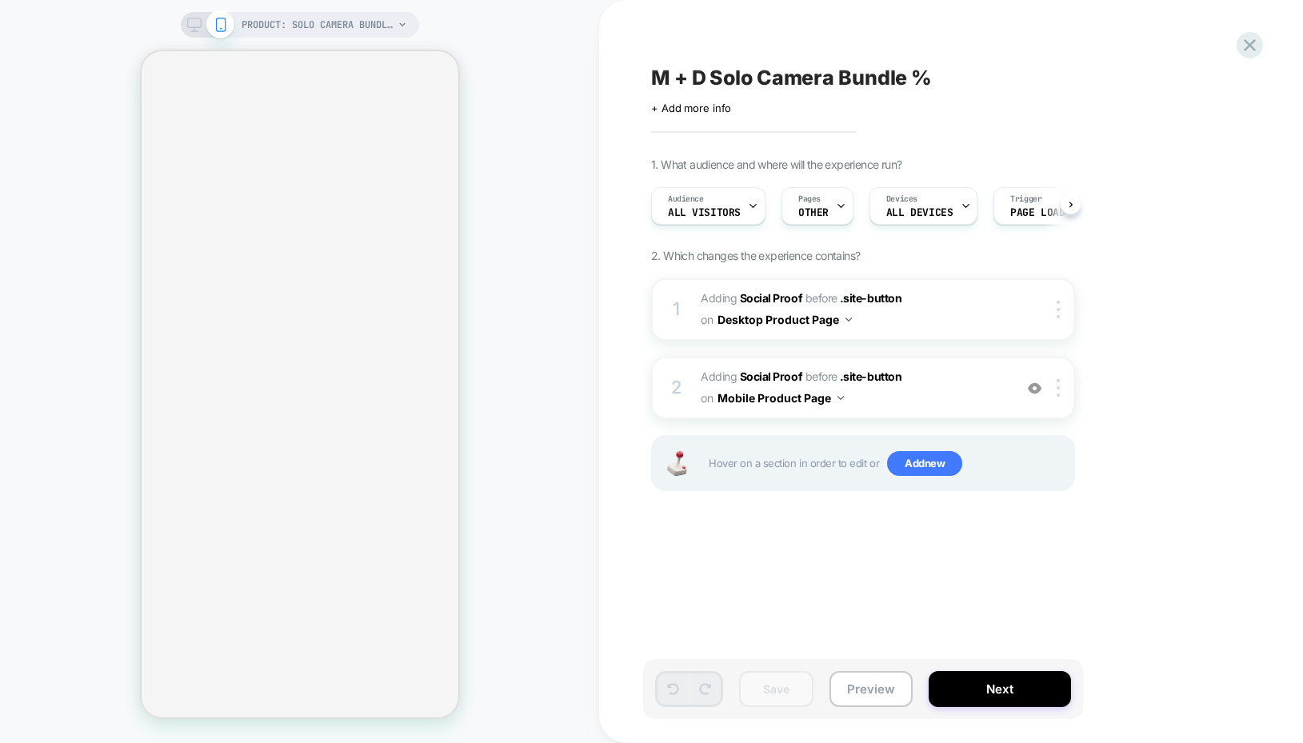
scroll to position [0, 1]
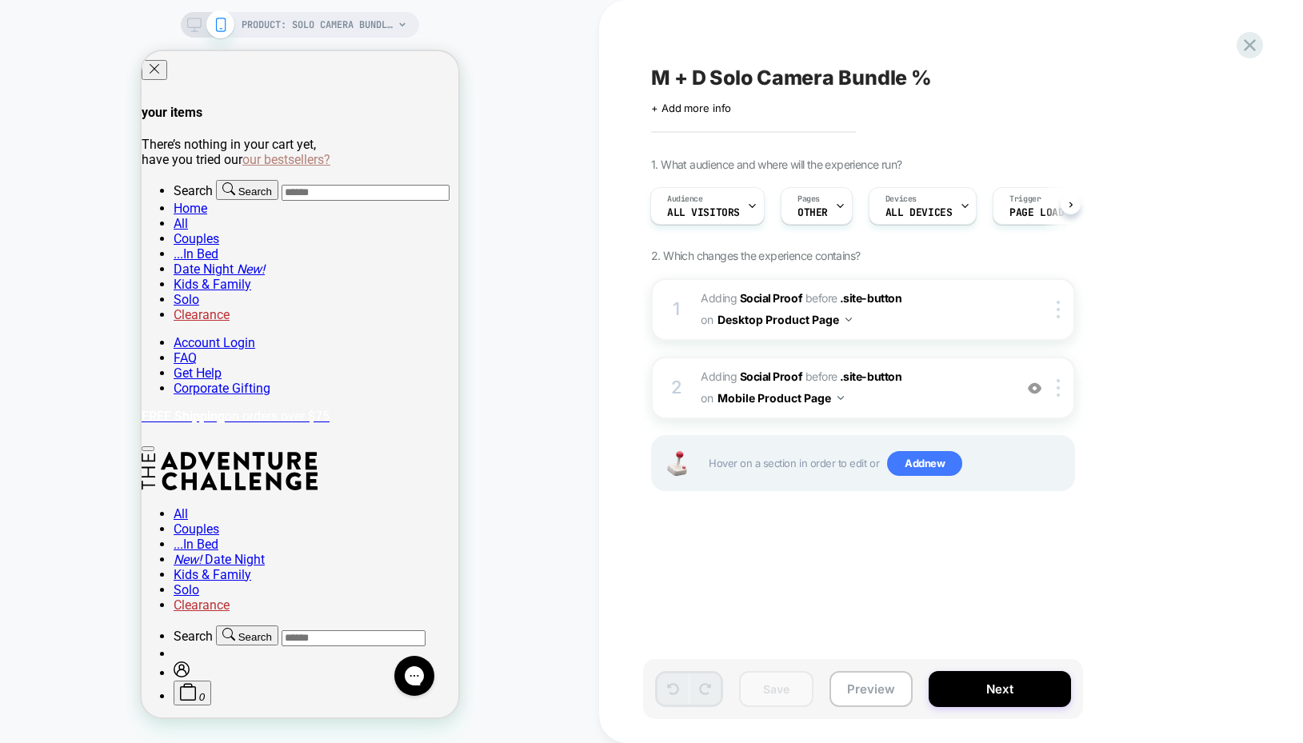
scroll to position [71, 0]
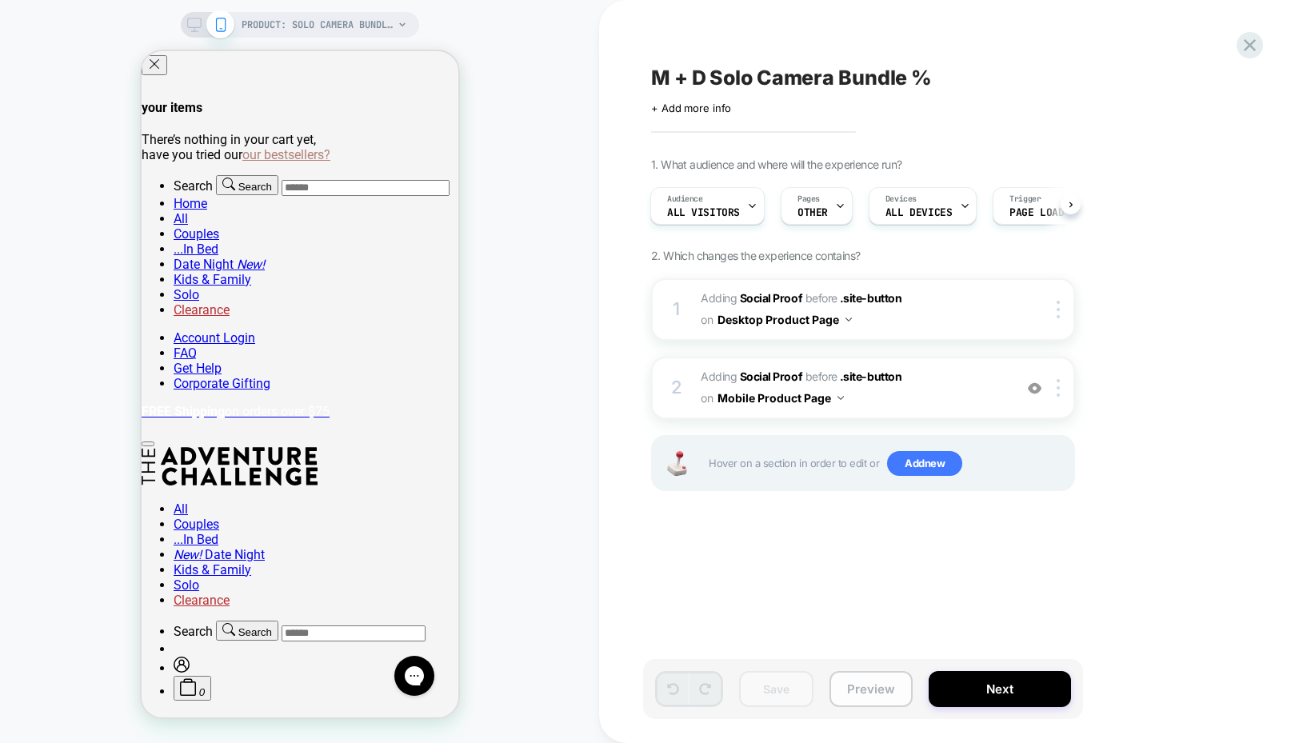
click at [858, 691] on button "Preview" at bounding box center [870, 689] width 83 height 36
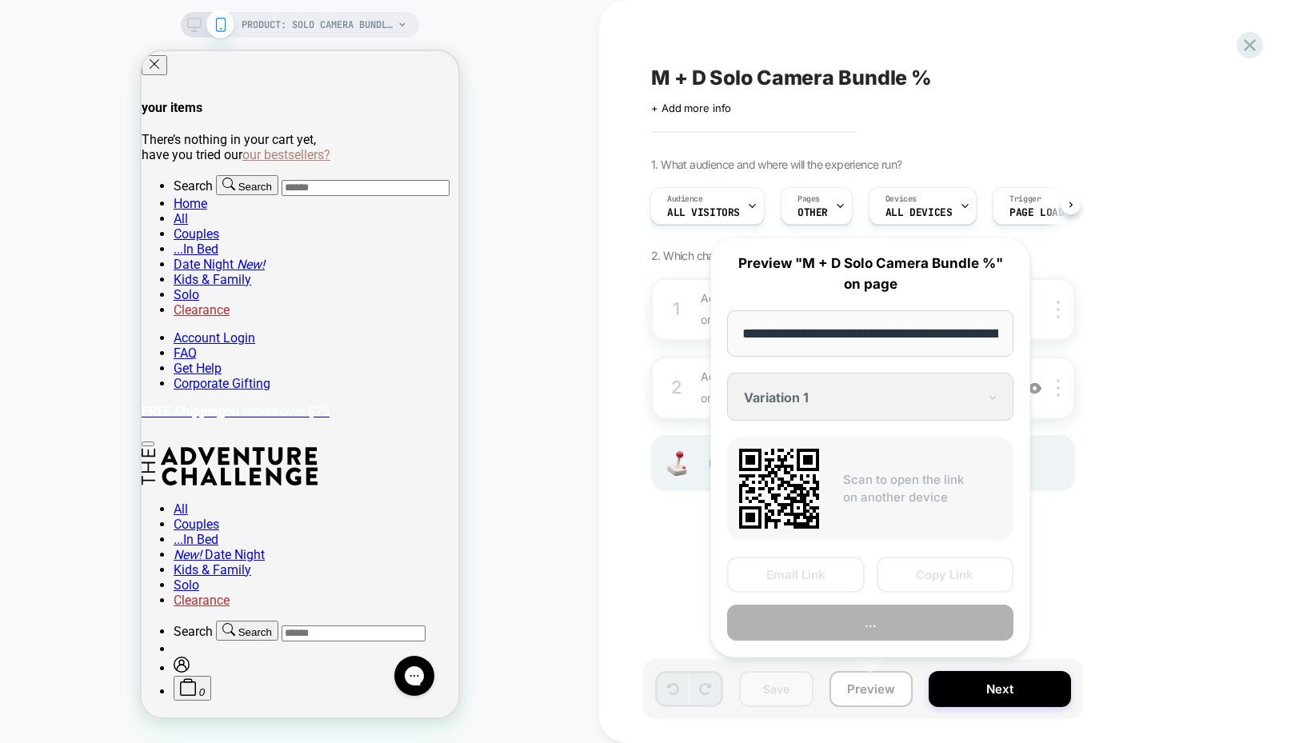
scroll to position [0, 297]
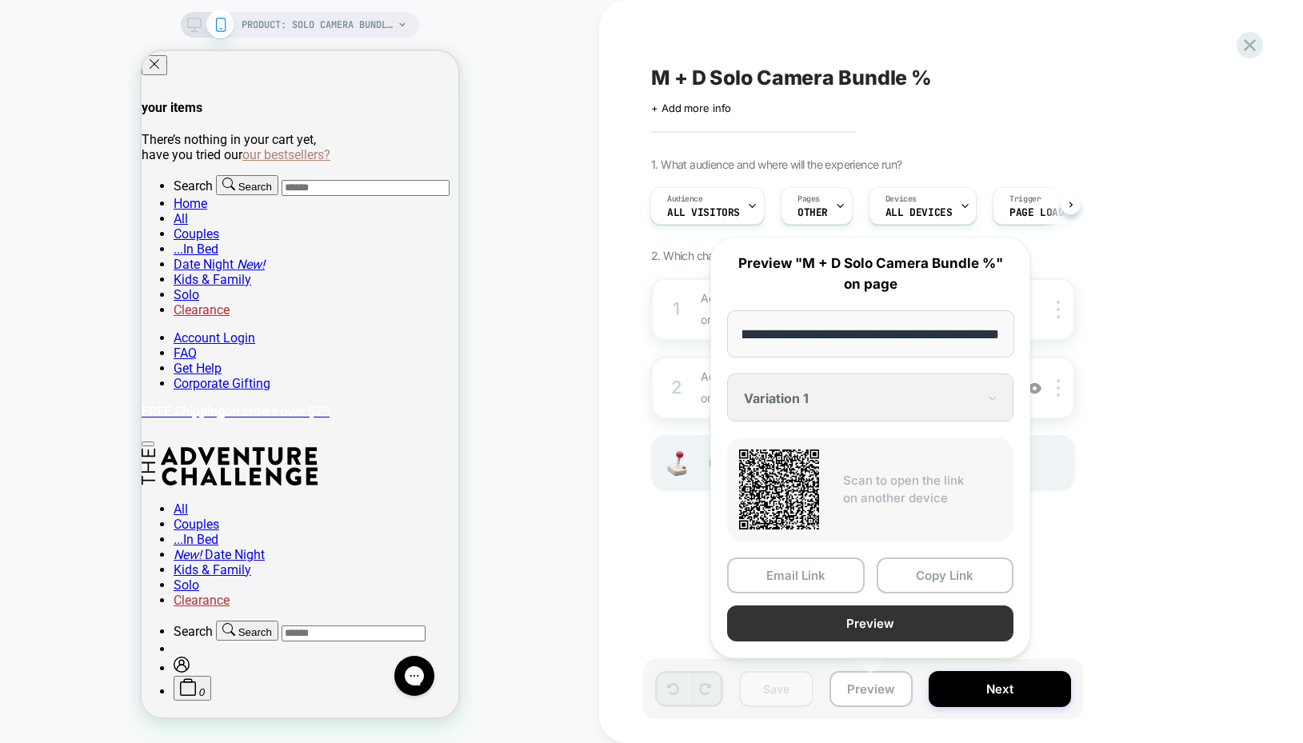
click at [852, 623] on button "Preview" at bounding box center [870, 623] width 286 height 36
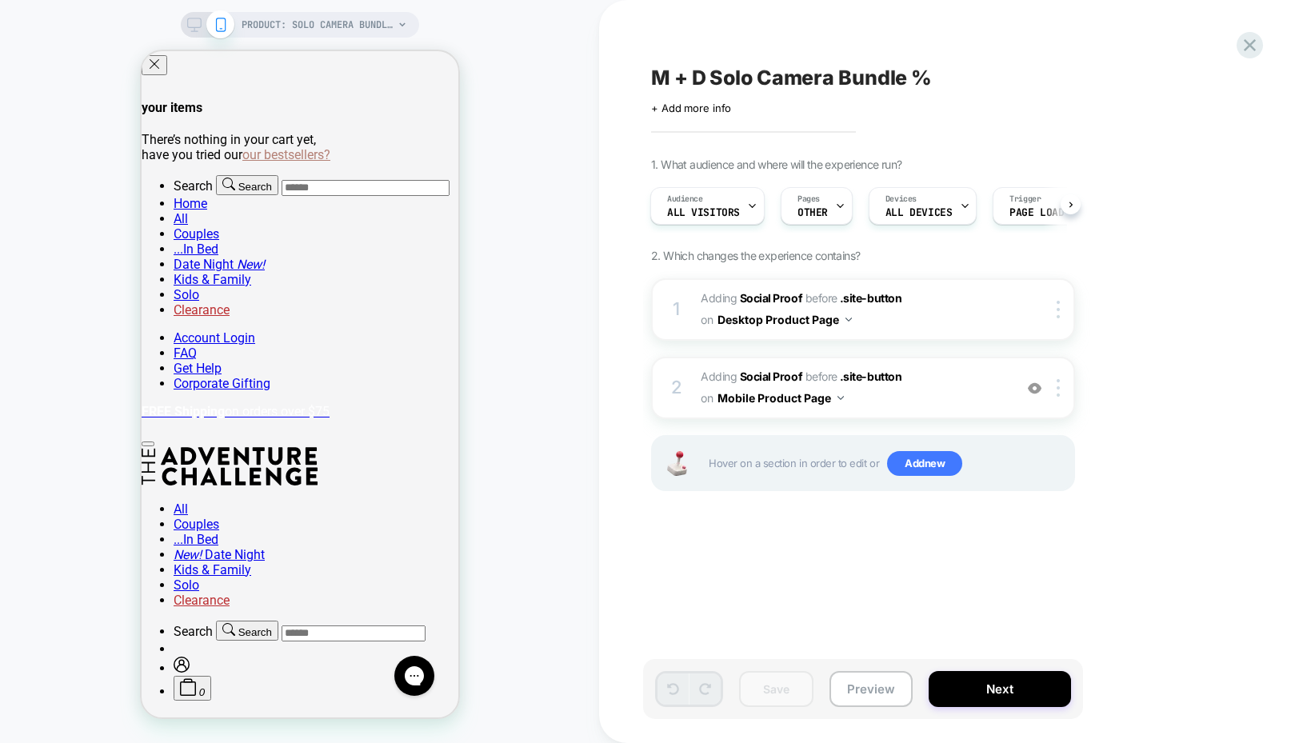
scroll to position [74, 0]
click at [853, 693] on button "Preview" at bounding box center [870, 689] width 83 height 36
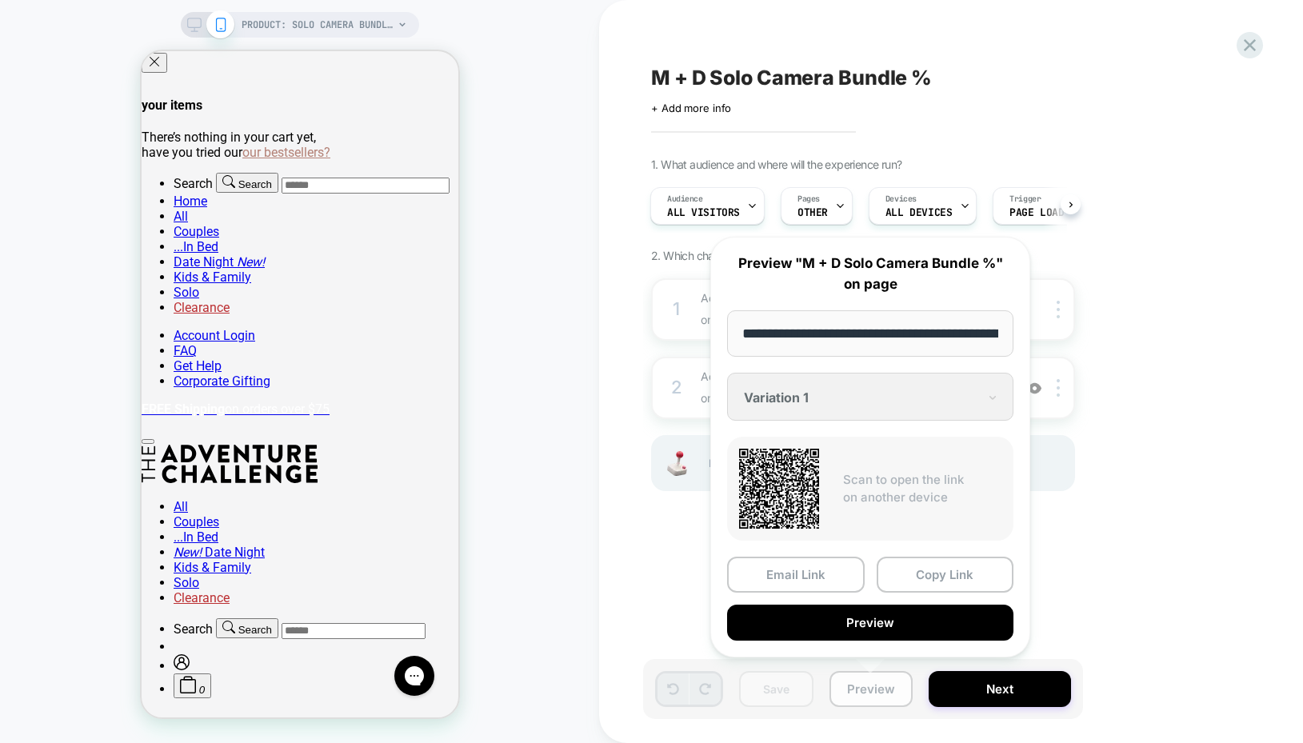
scroll to position [0, 297]
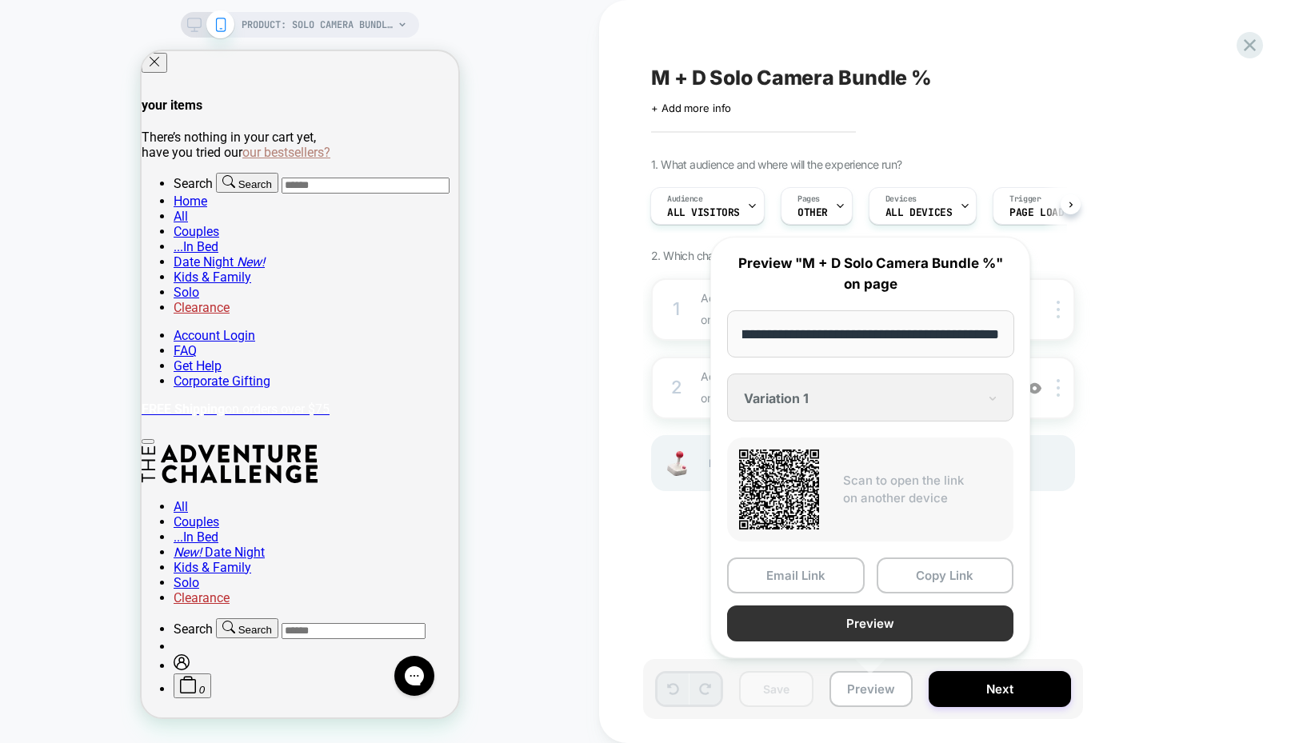
click at [802, 621] on button "Preview" at bounding box center [870, 623] width 286 height 36
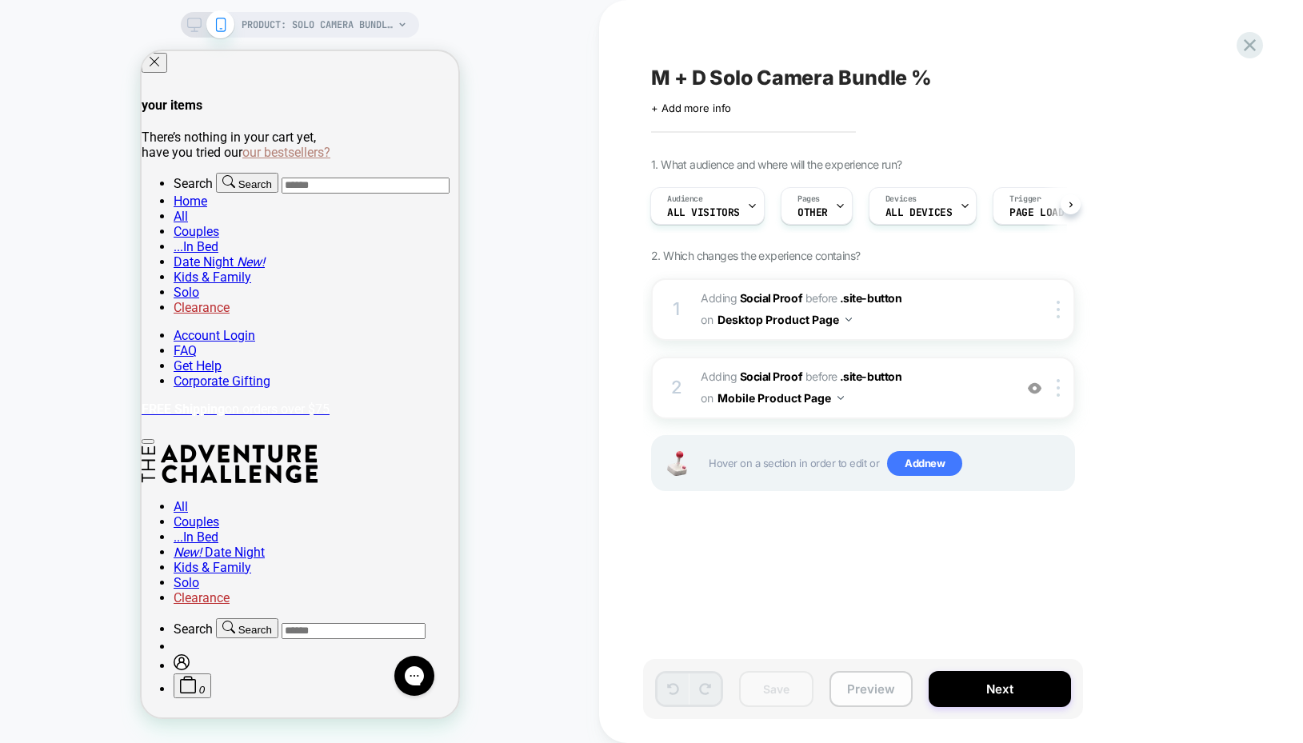
click at [859, 681] on button "Preview" at bounding box center [870, 689] width 83 height 36
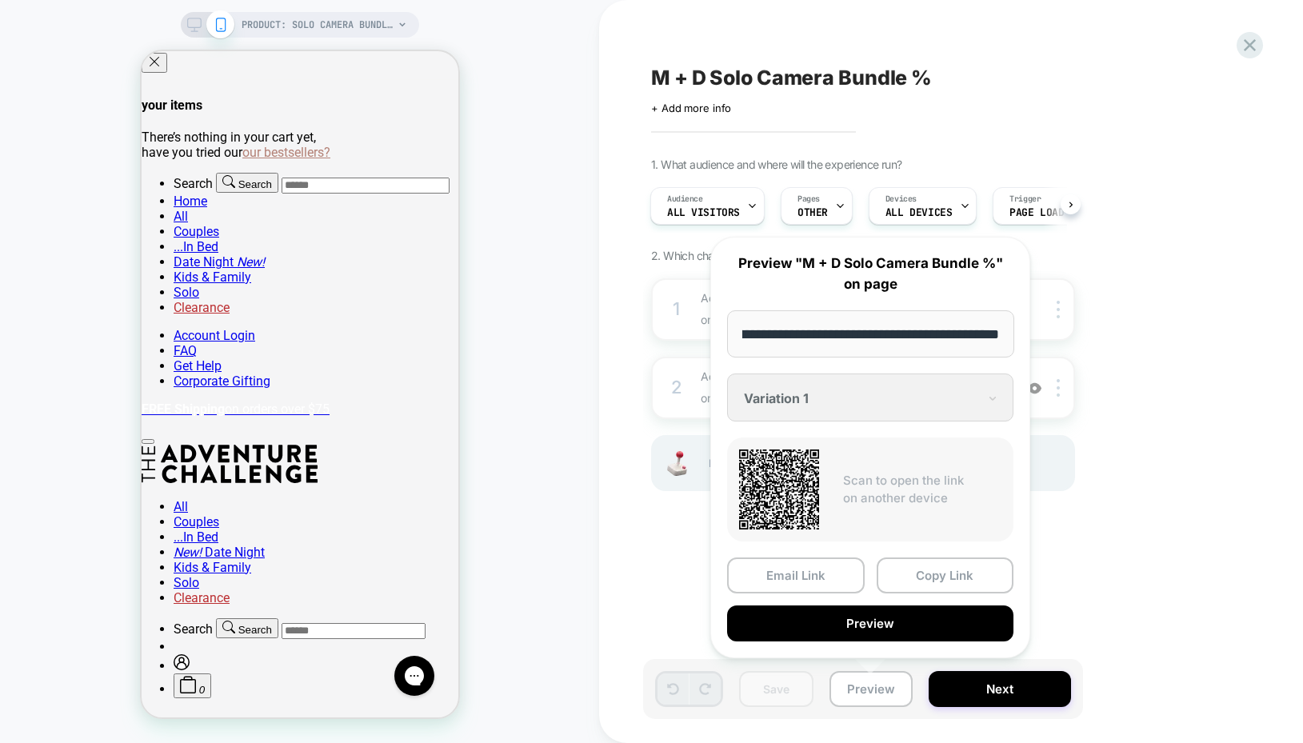
click at [776, 399] on div "**********" at bounding box center [870, 447] width 320 height 421
click at [993, 401] on div "**********" at bounding box center [870, 447] width 320 height 421
click at [993, 399] on div "**********" at bounding box center [870, 447] width 320 height 421
click at [993, 393] on div "**********" at bounding box center [870, 447] width 320 height 421
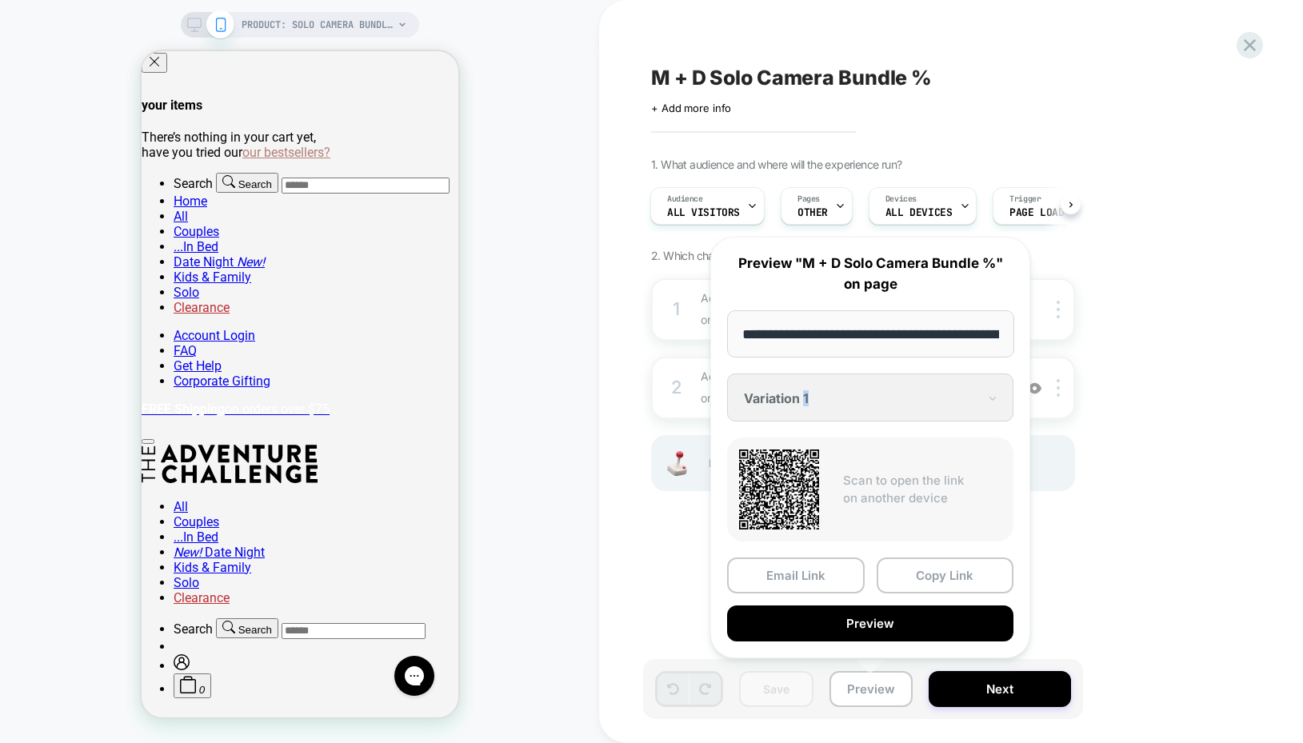
click at [993, 393] on div "**********" at bounding box center [870, 447] width 320 height 421
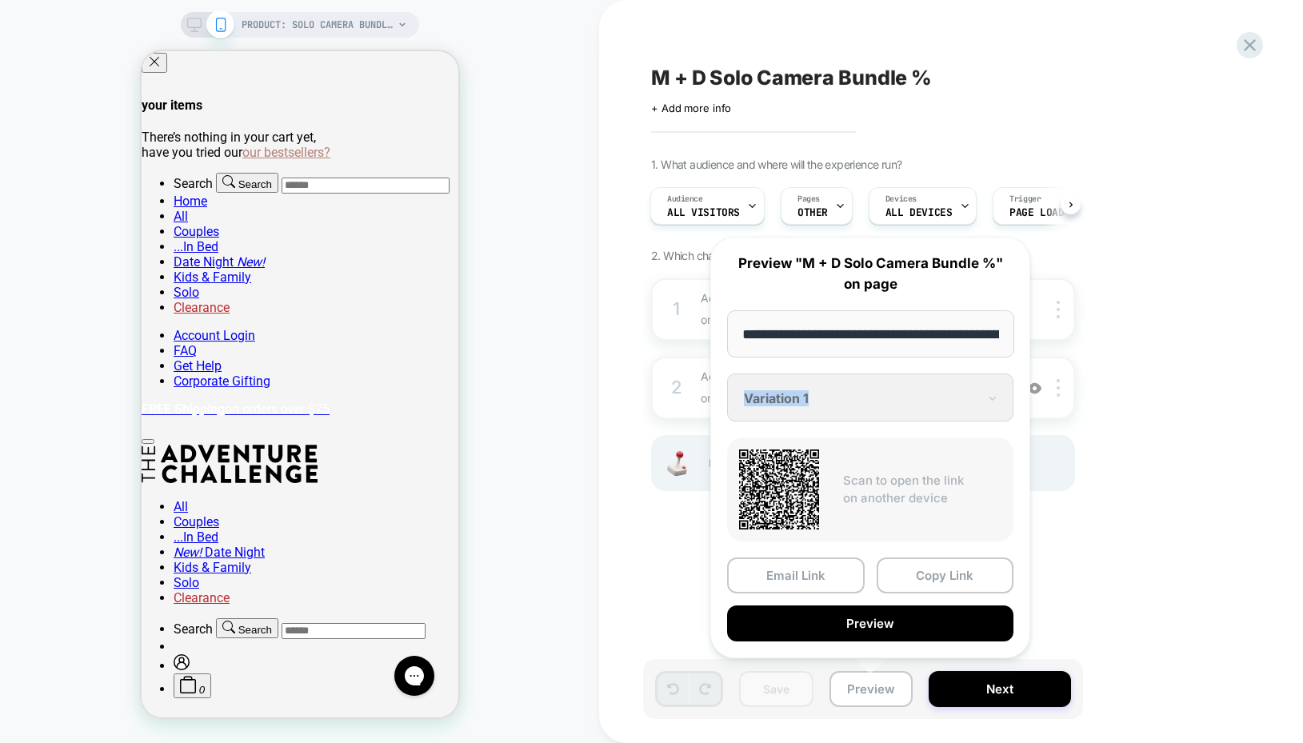
click at [993, 393] on div "**********" at bounding box center [870, 447] width 320 height 421
drag, startPoint x: 993, startPoint y: 393, endPoint x: 928, endPoint y: 535, distance: 155.6
click at [993, 393] on div "**********" at bounding box center [870, 447] width 320 height 421
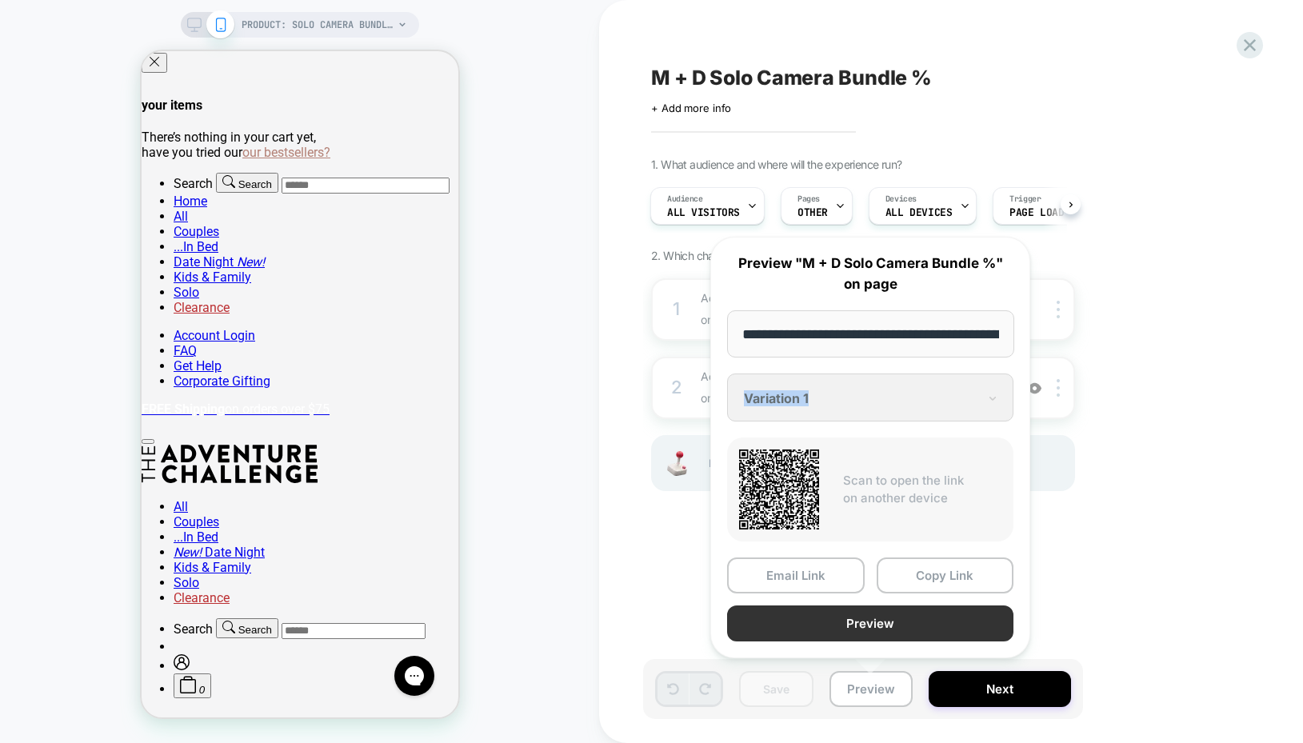
click at [899, 615] on button "Preview" at bounding box center [870, 623] width 286 height 36
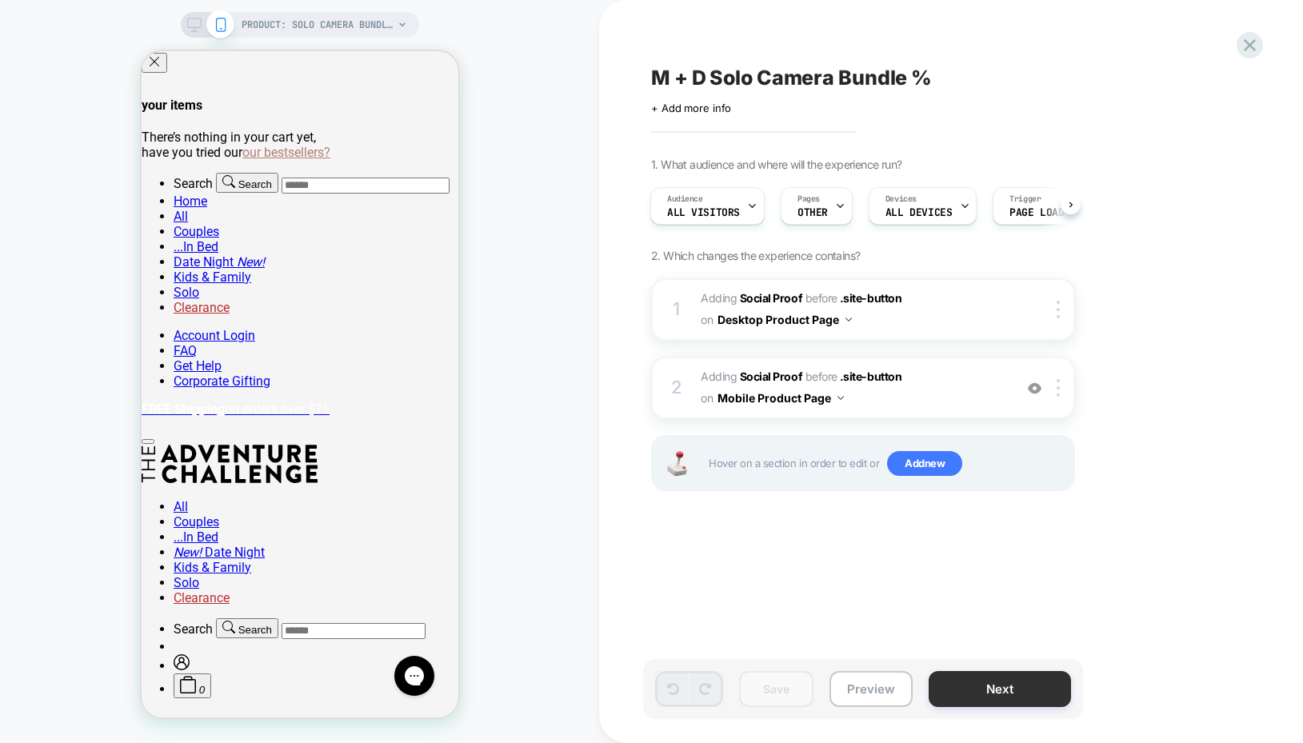
click at [1017, 700] on button "Next" at bounding box center [999, 689] width 142 height 36
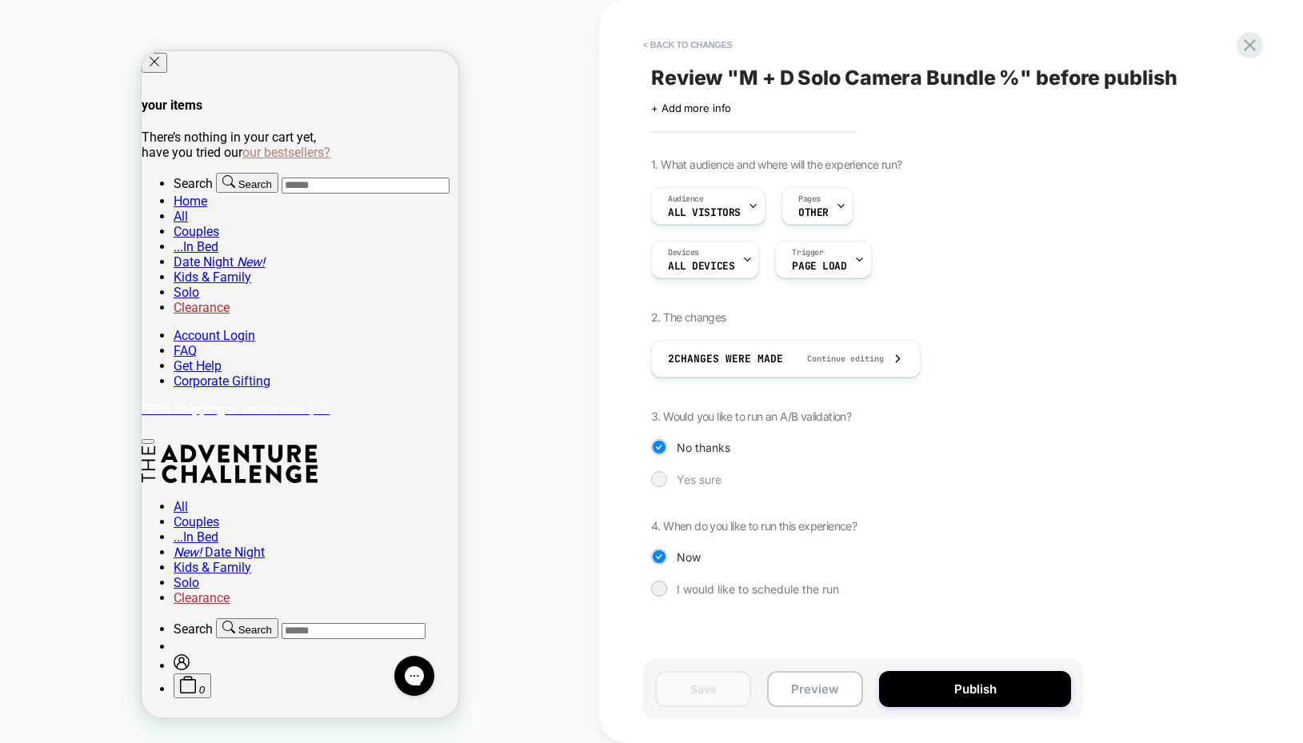
click at [663, 474] on div at bounding box center [658, 479] width 12 height 12
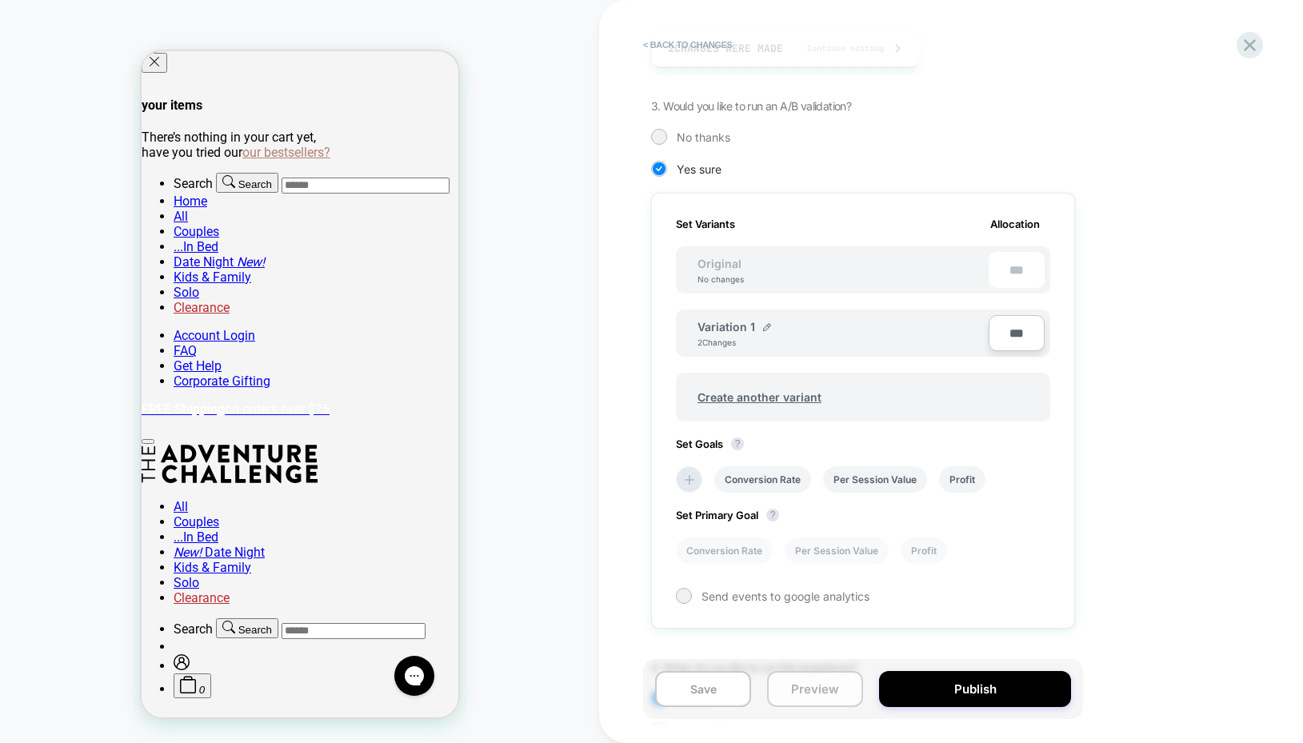
scroll to position [358, 0]
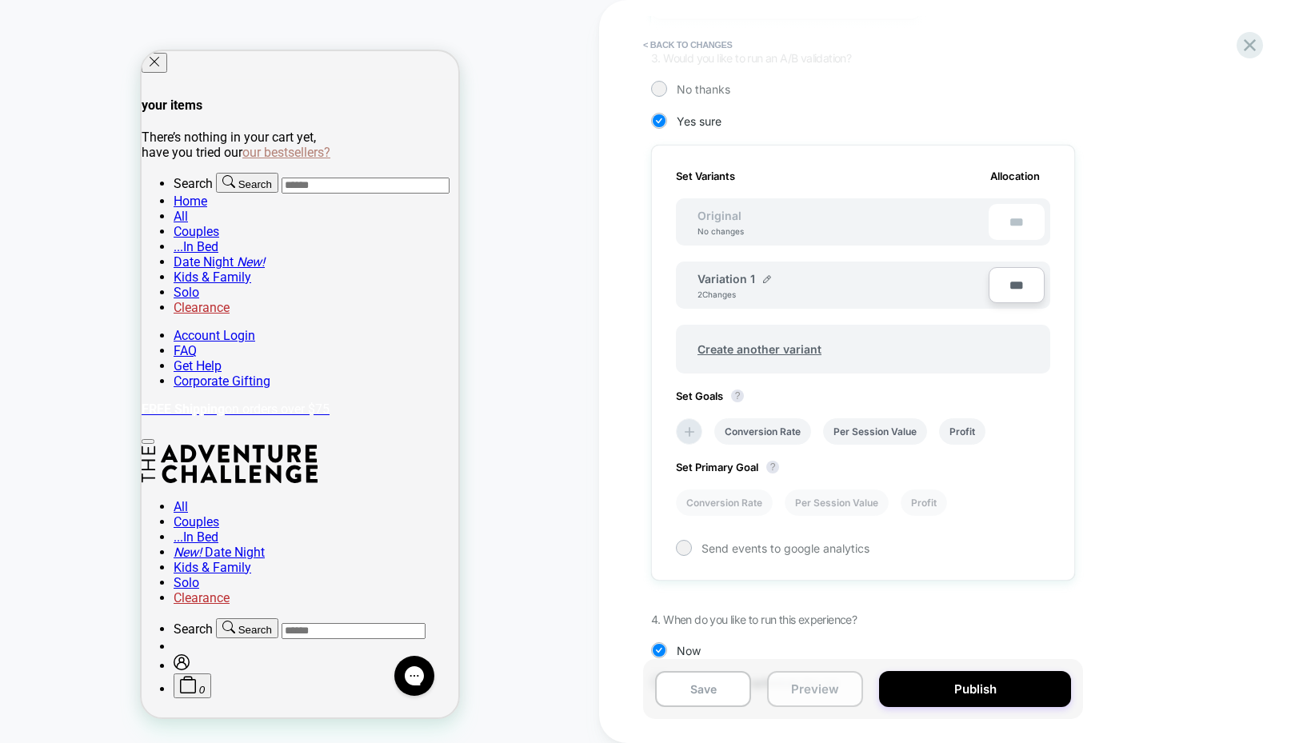
click at [811, 684] on button "Preview" at bounding box center [815, 689] width 96 height 36
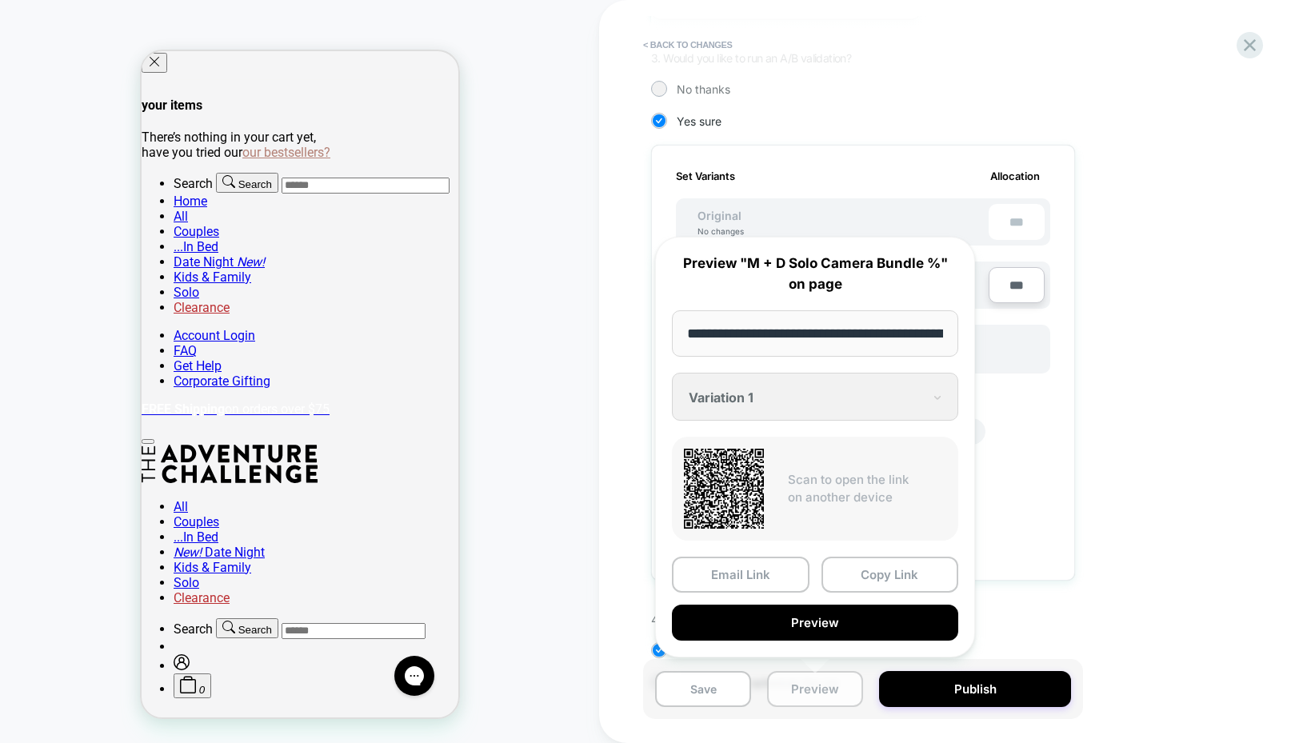
scroll to position [0, 297]
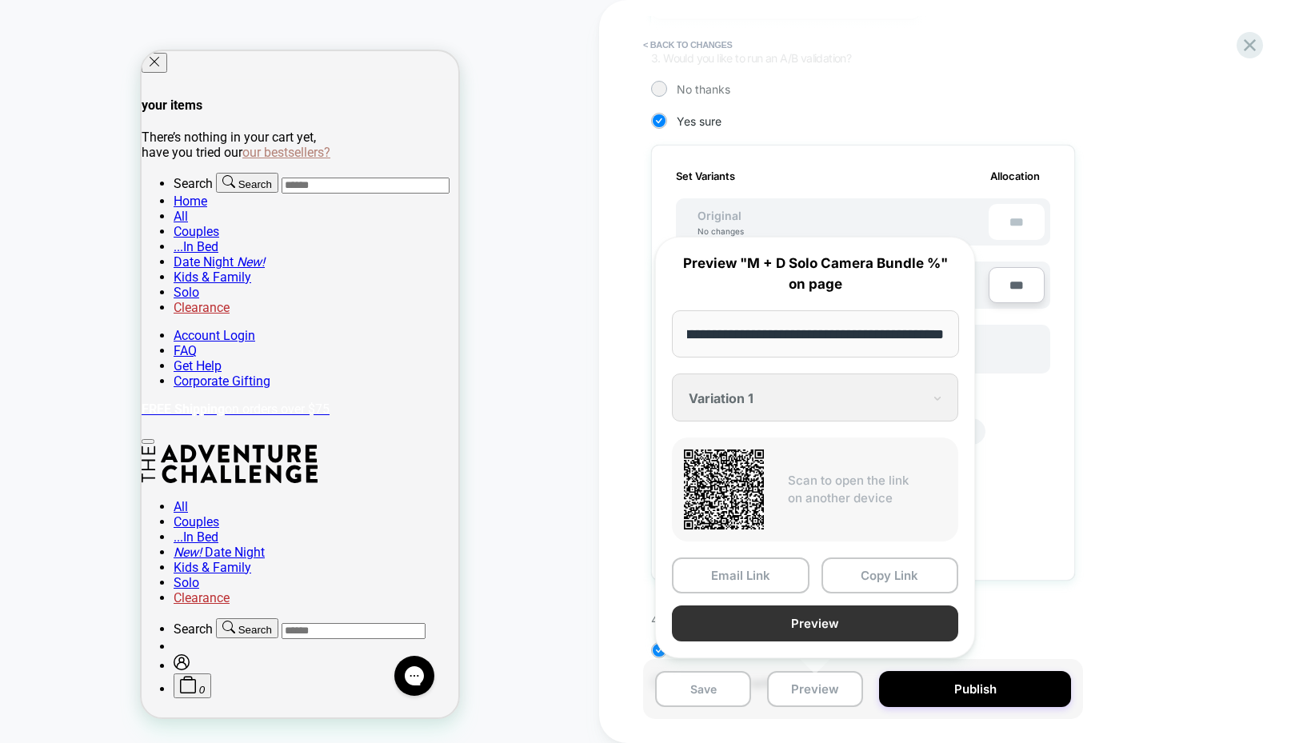
click at [748, 611] on button "Preview" at bounding box center [815, 623] width 286 height 36
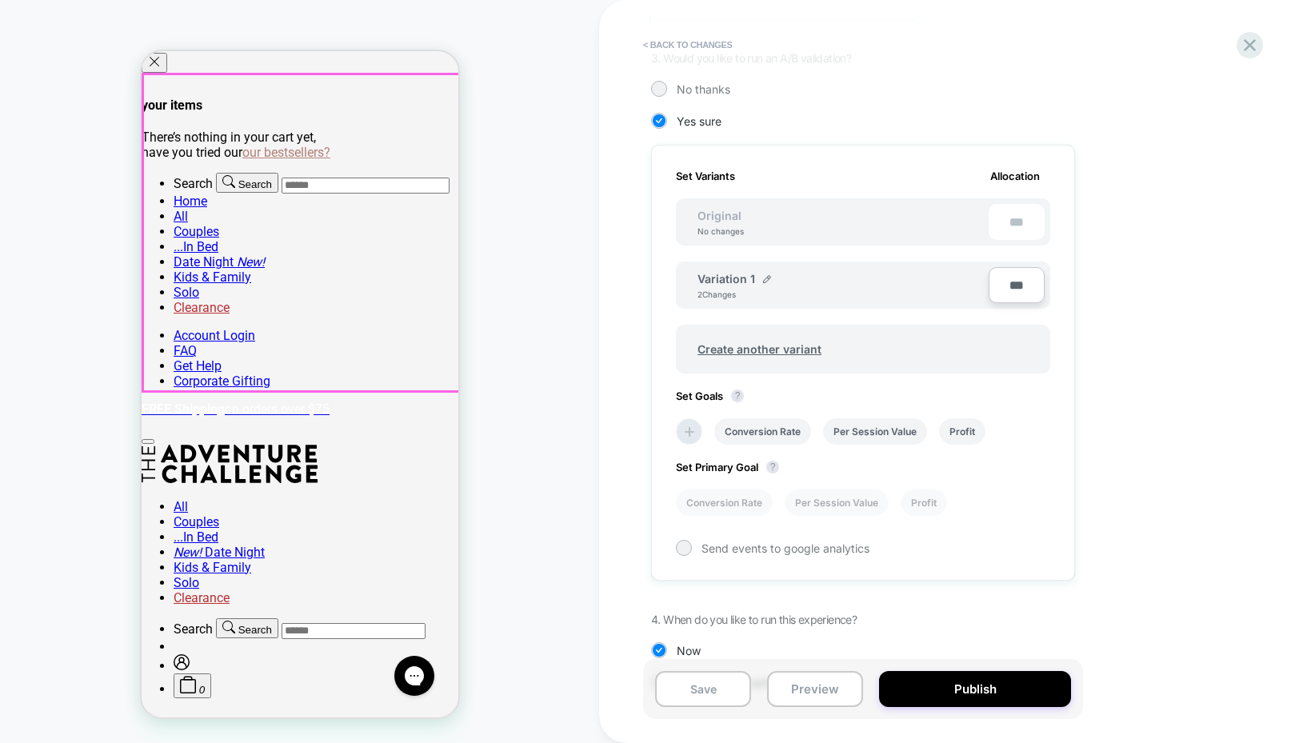
scroll to position [0, 0]
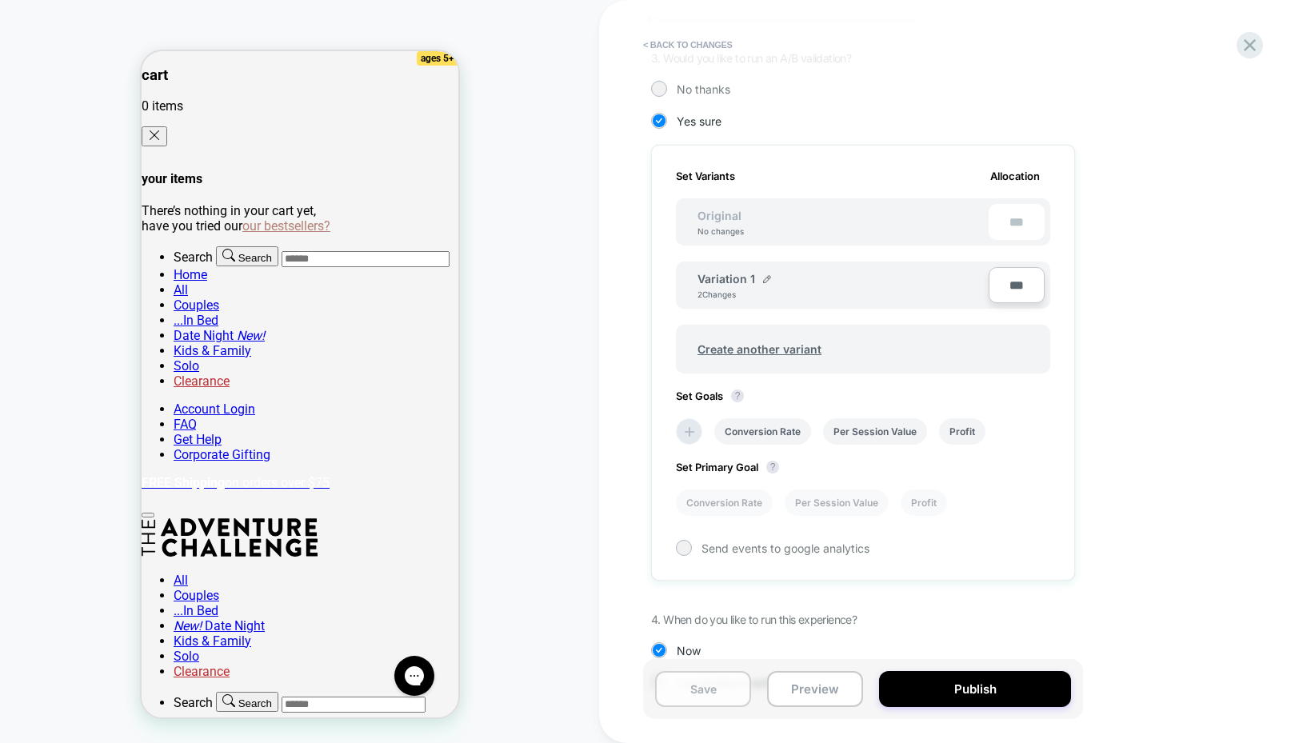
click at [704, 694] on button "Save" at bounding box center [703, 689] width 96 height 36
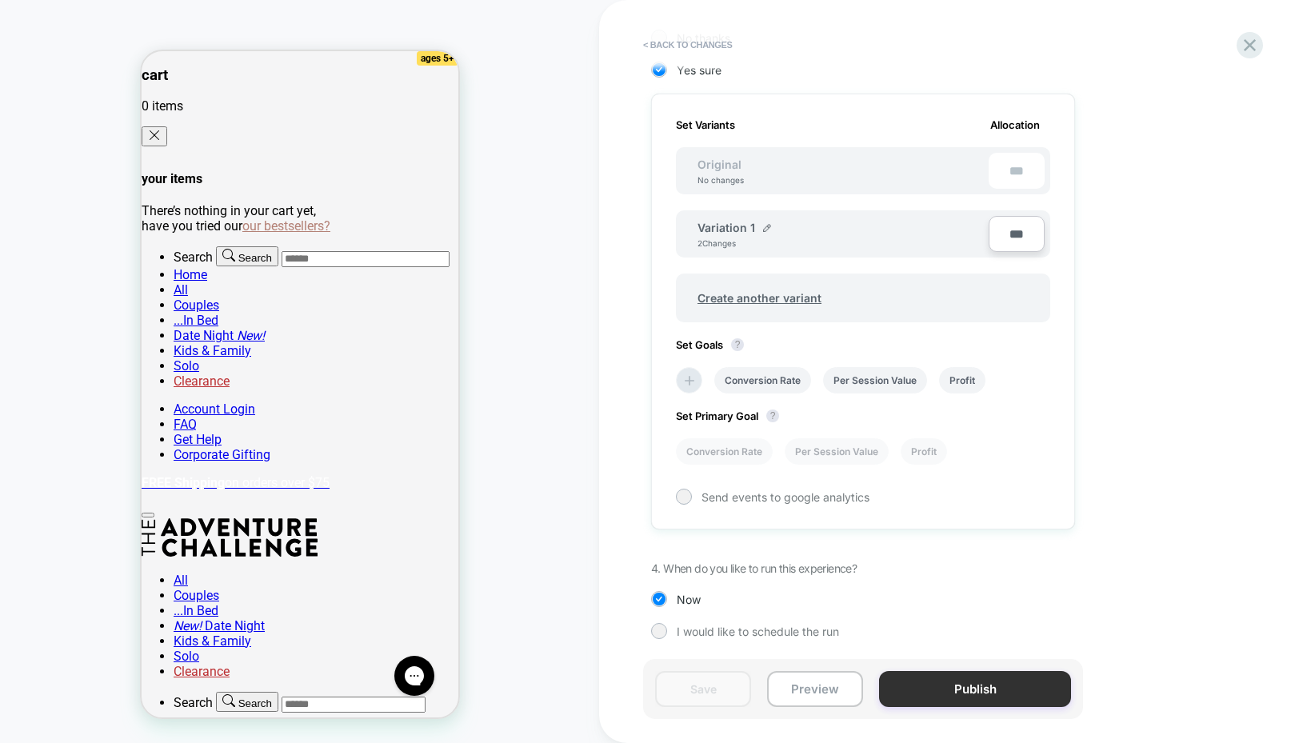
click at [933, 693] on button "Publish" at bounding box center [975, 689] width 192 height 36
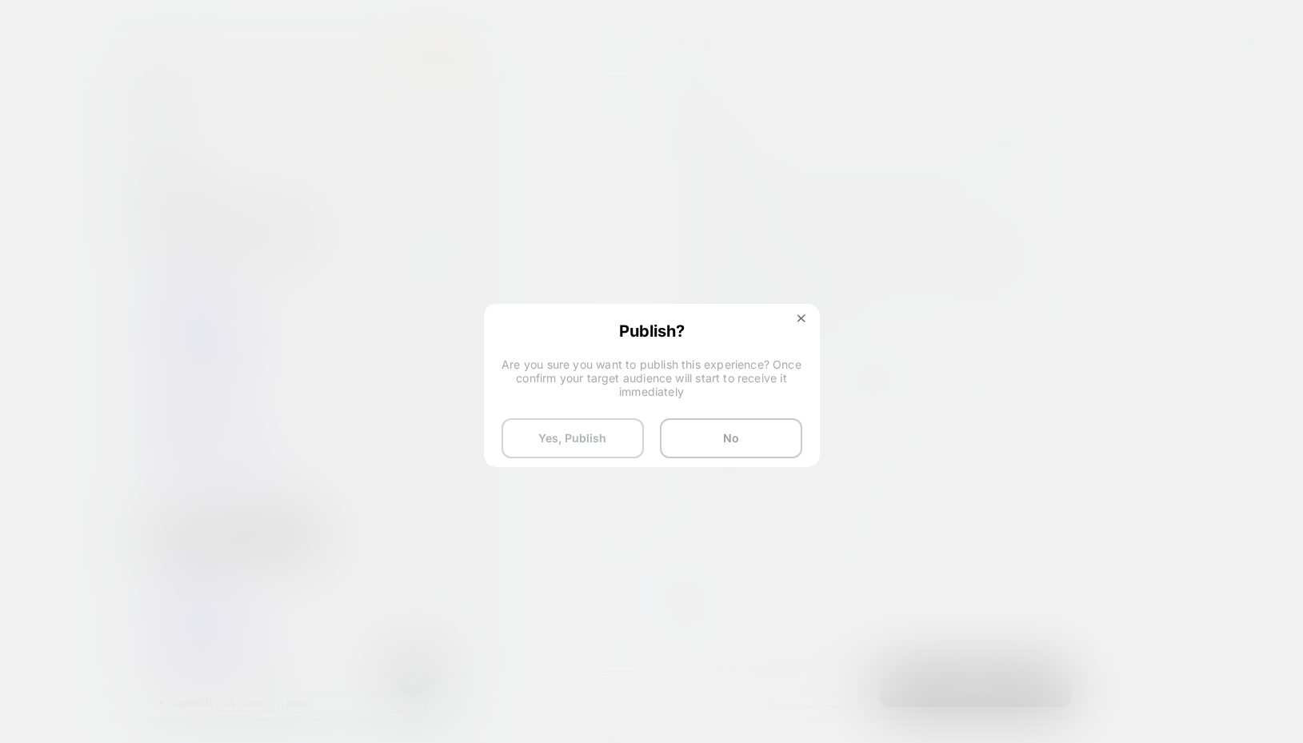
click at [572, 438] on button "Yes, Publish" at bounding box center [572, 438] width 142 height 40
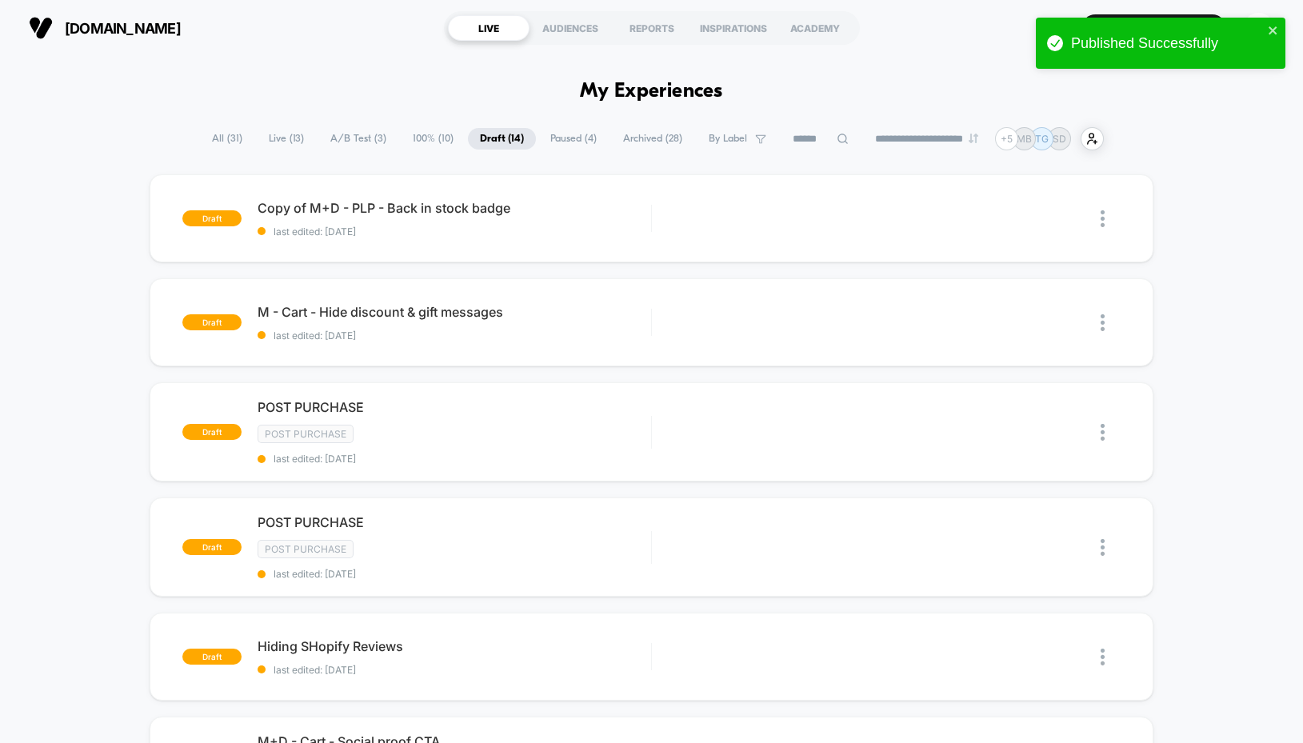
click at [273, 138] on span "Live ( 13 )" at bounding box center [286, 139] width 59 height 22
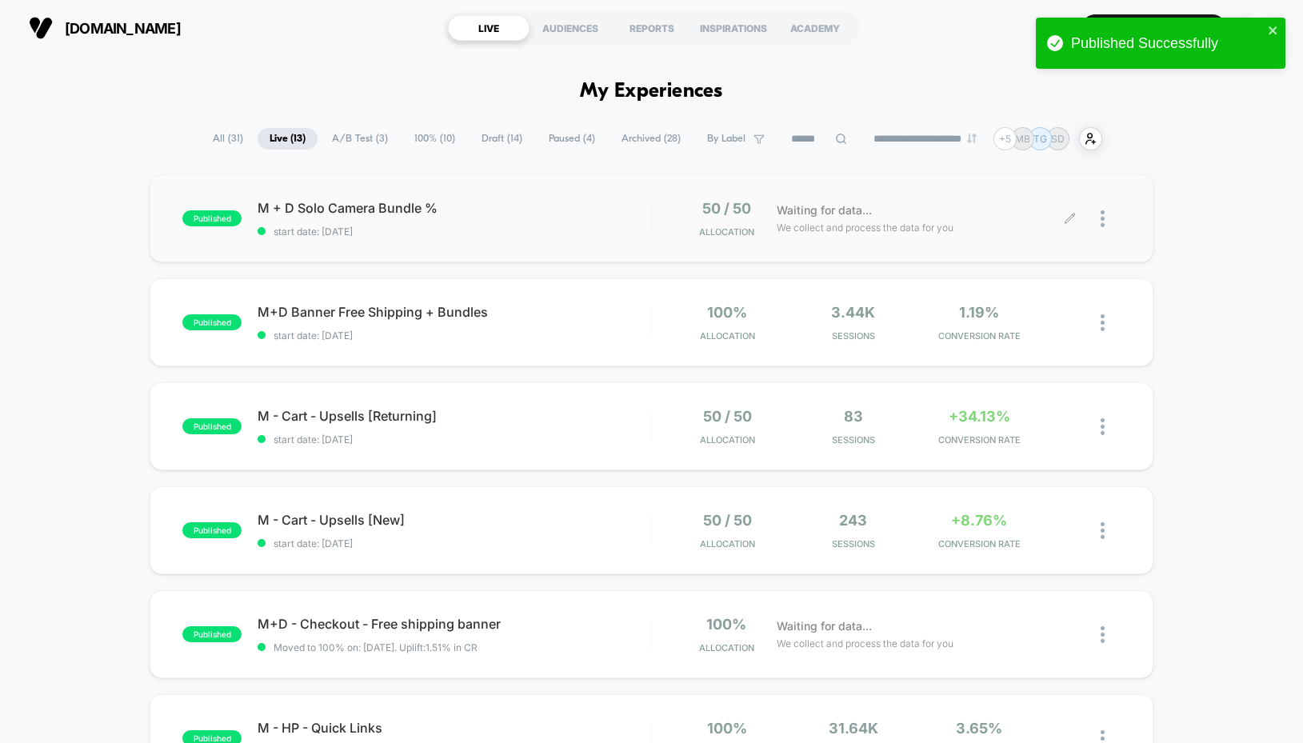
click at [1113, 219] on div at bounding box center [1110, 219] width 20 height 38
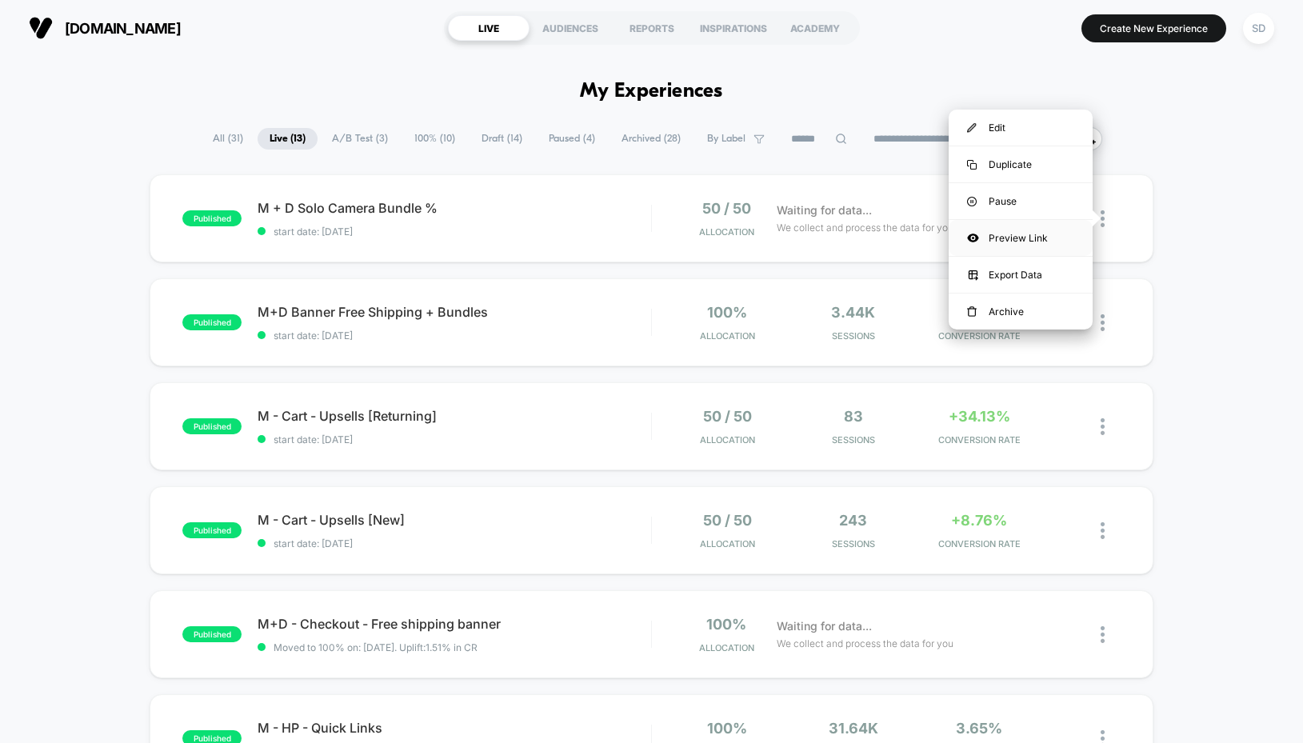
click at [1053, 241] on div "Preview Link" at bounding box center [1020, 238] width 144 height 36
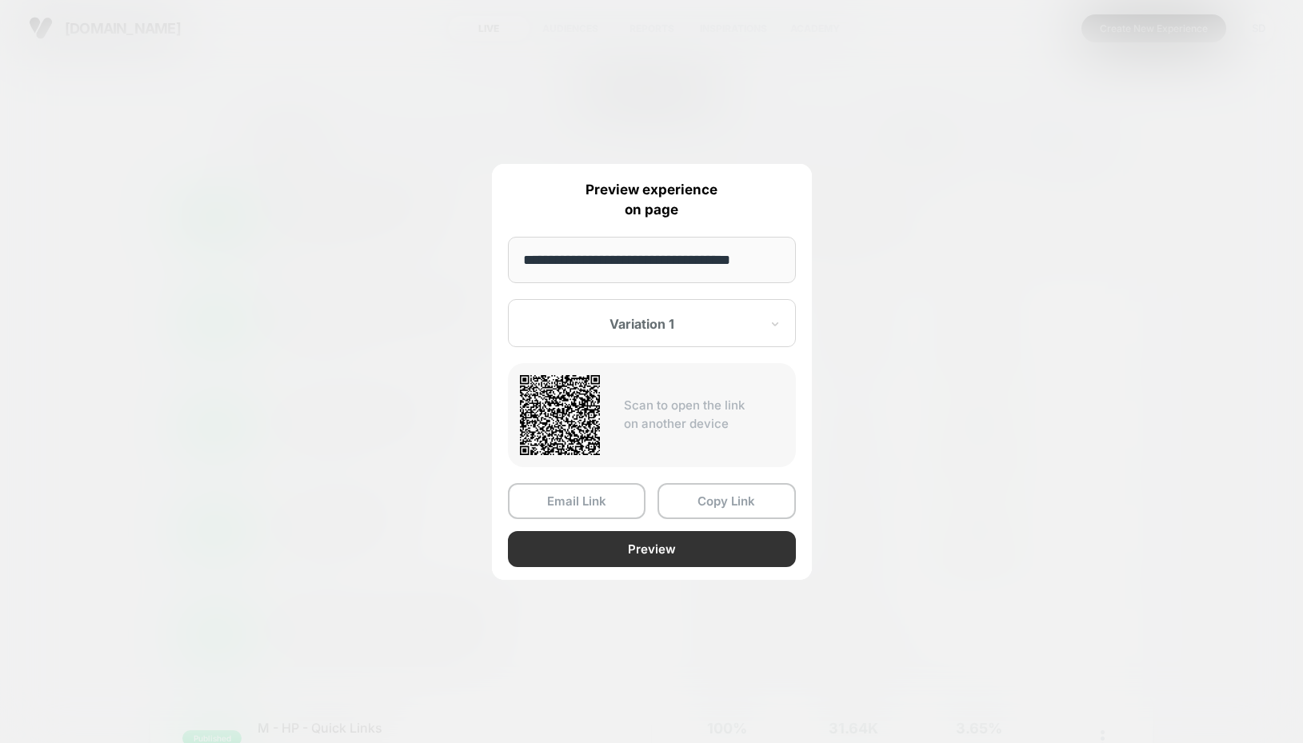
click at [618, 565] on button "Preview" at bounding box center [652, 549] width 288 height 36
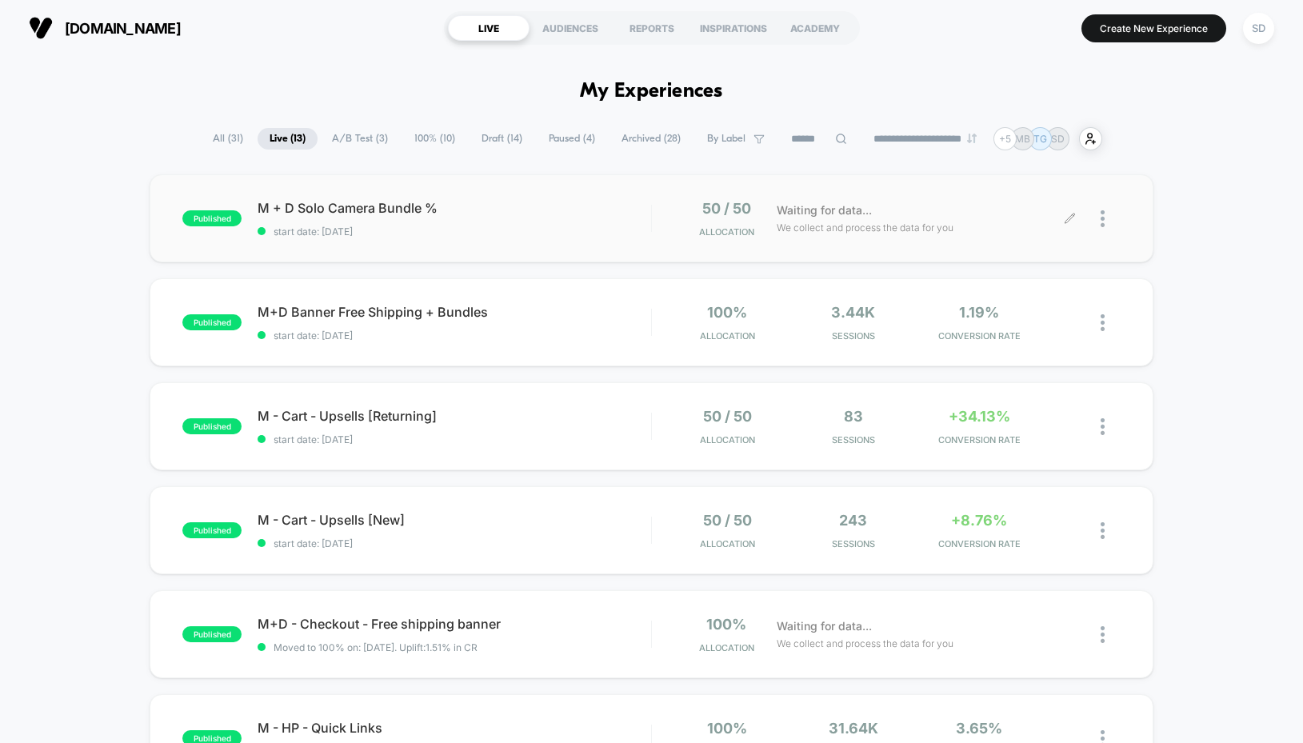
click at [1107, 218] on div at bounding box center [1110, 219] width 20 height 38
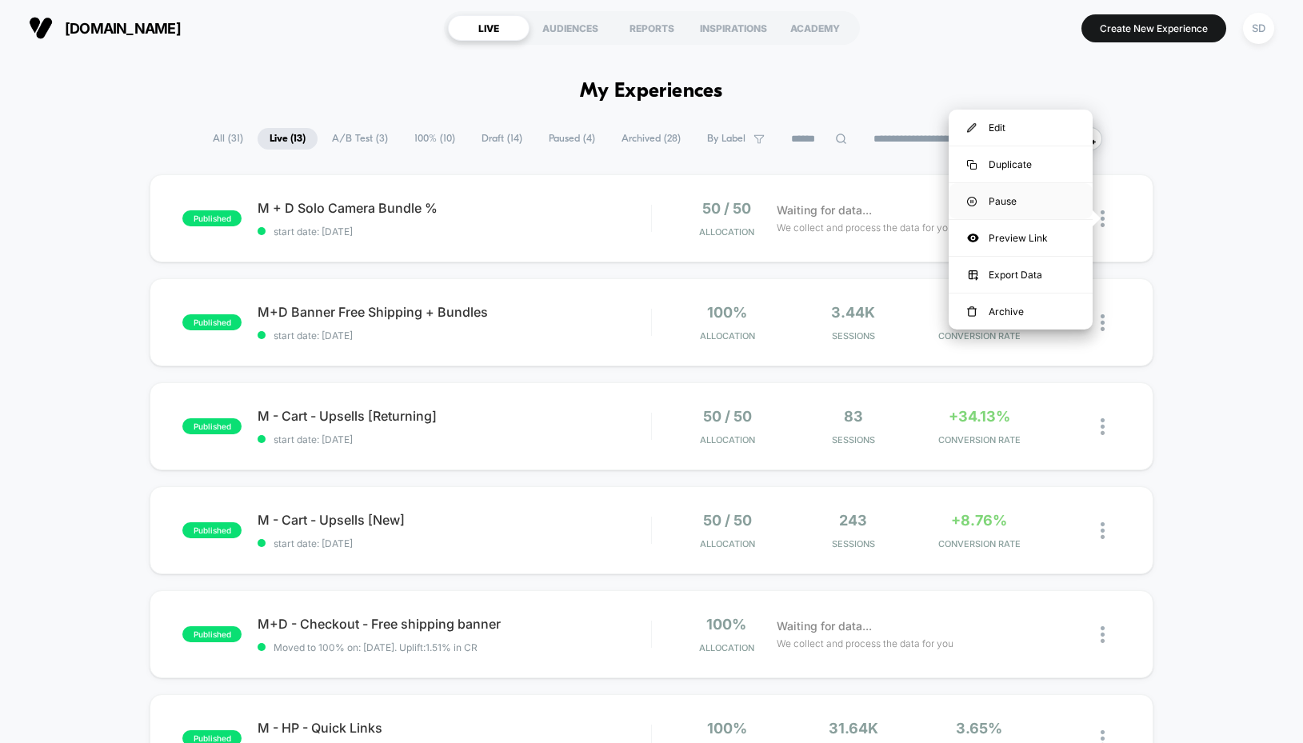
click at [1023, 200] on div "Pause" at bounding box center [1020, 201] width 144 height 36
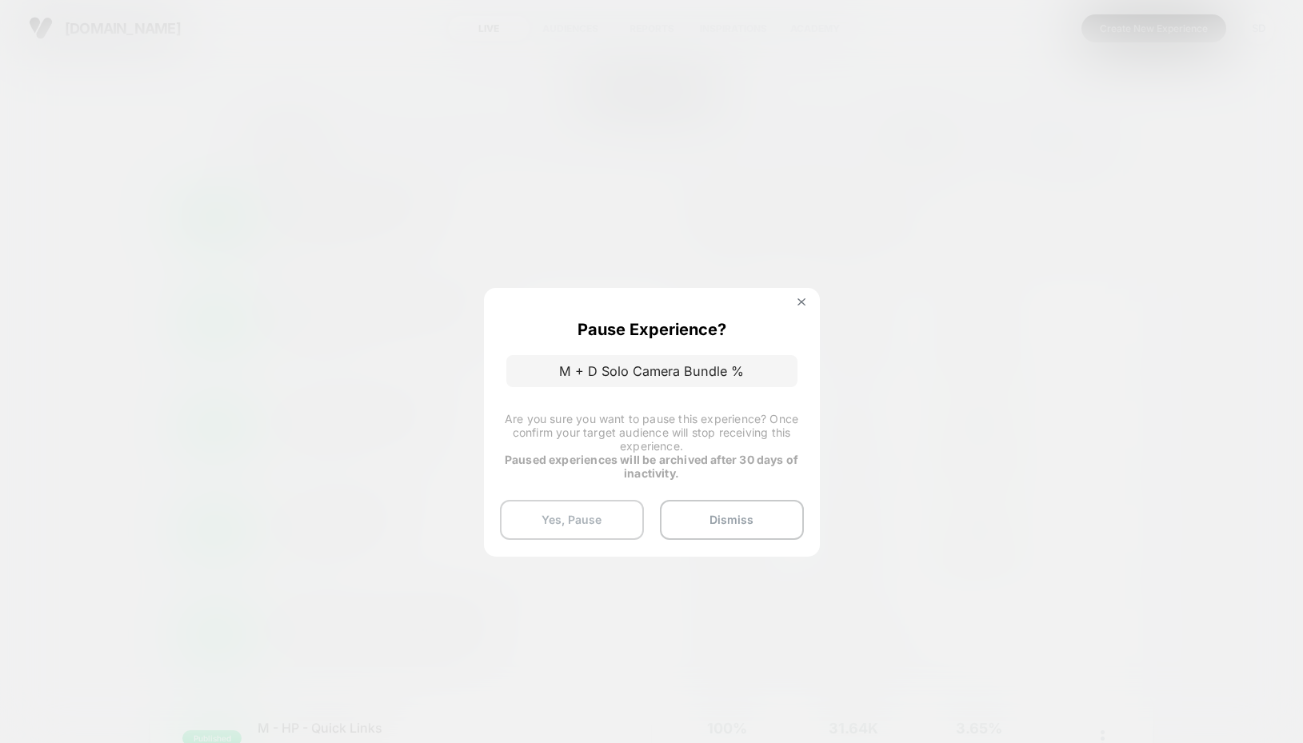
click at [588, 523] on button "Yes, Pause" at bounding box center [572, 520] width 144 height 40
